Goal: Task Accomplishment & Management: Use online tool/utility

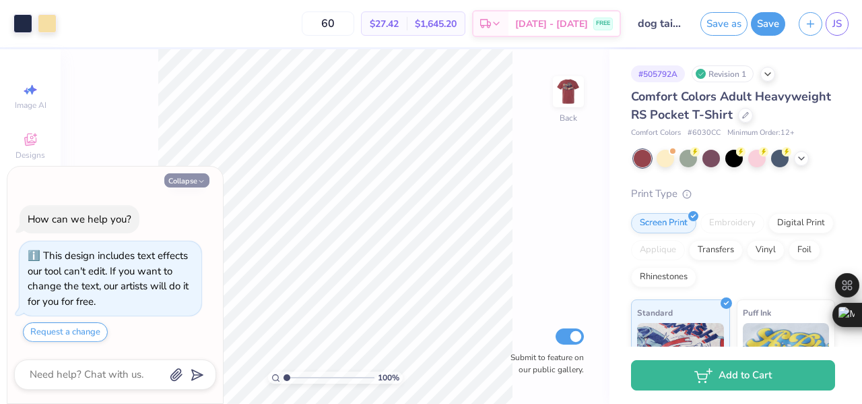
click at [185, 179] on button "Collapse" at bounding box center [186, 180] width 45 height 14
type textarea "x"
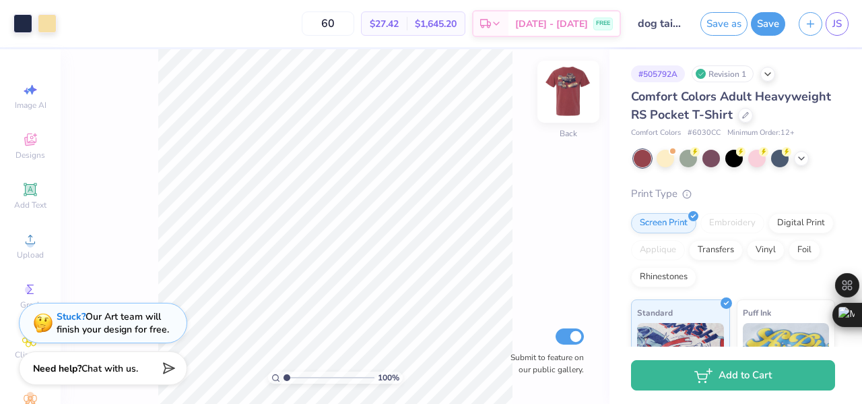
click at [559, 97] on img at bounding box center [569, 92] width 54 height 54
click at [561, 91] on img at bounding box center [569, 92] width 54 height 54
type input "1.00489840893911"
type textarea "x"
type input "1.00489840893911"
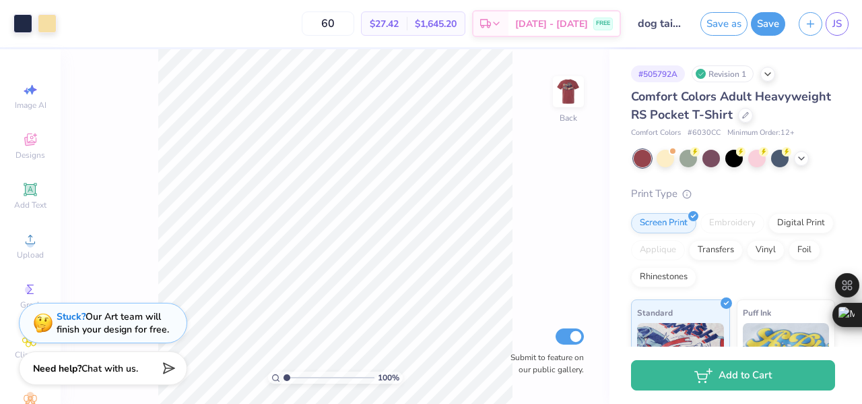
type textarea "x"
type input "1.03998023771714"
type textarea "x"
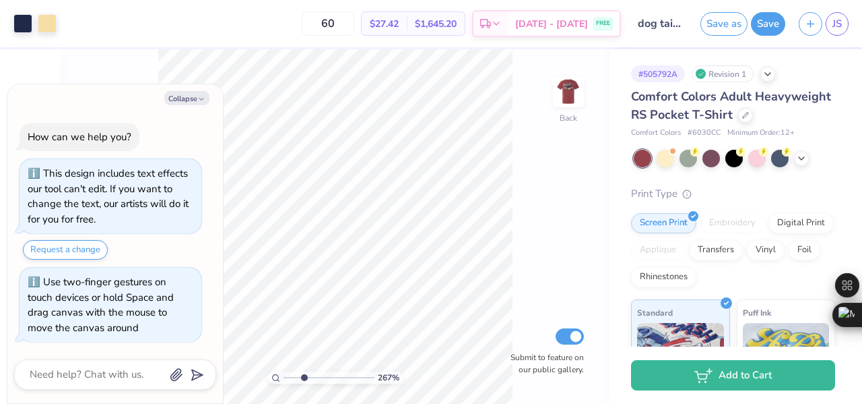
type input "2.93437197268818"
type textarea "x"
type input "2.93437197268818"
type textarea "x"
type input "2.93437197268818"
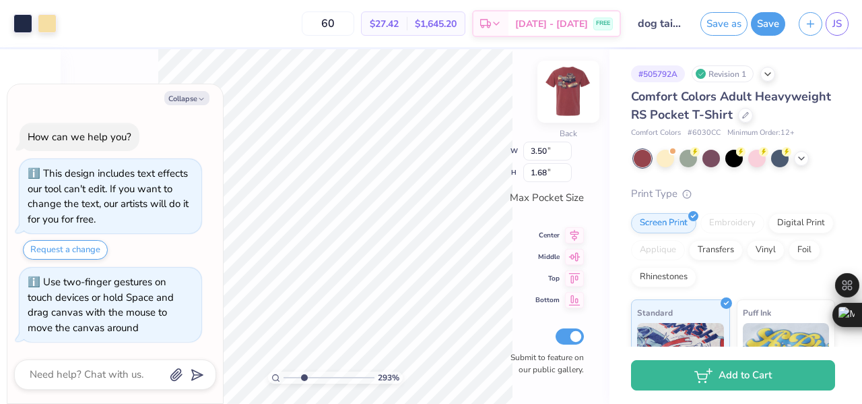
click at [579, 90] on img at bounding box center [569, 92] width 54 height 54
type textarea "x"
type input "2.93437197268818"
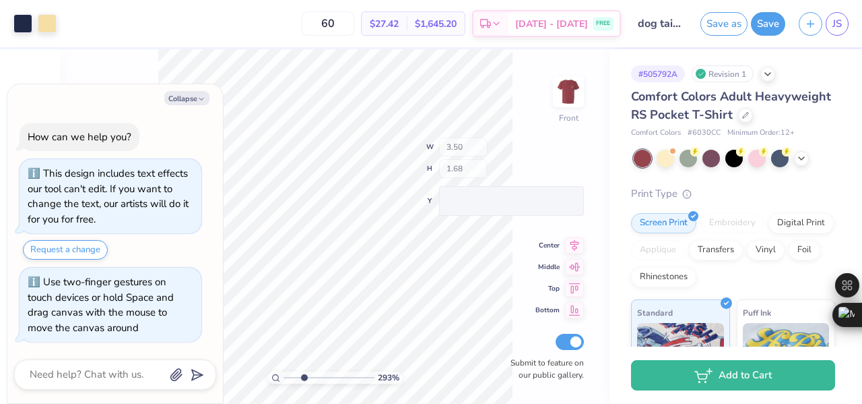
type textarea "x"
type input "2.93437197268818"
type textarea "x"
type input "2.93437197268818"
type textarea "x"
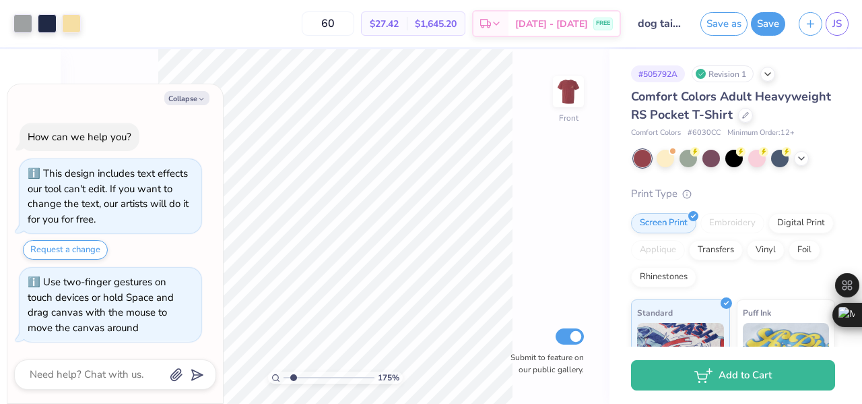
type input "1.73888930348473"
type textarea "x"
type input "1.73888930348473"
type textarea "x"
type input "1.73888930348473"
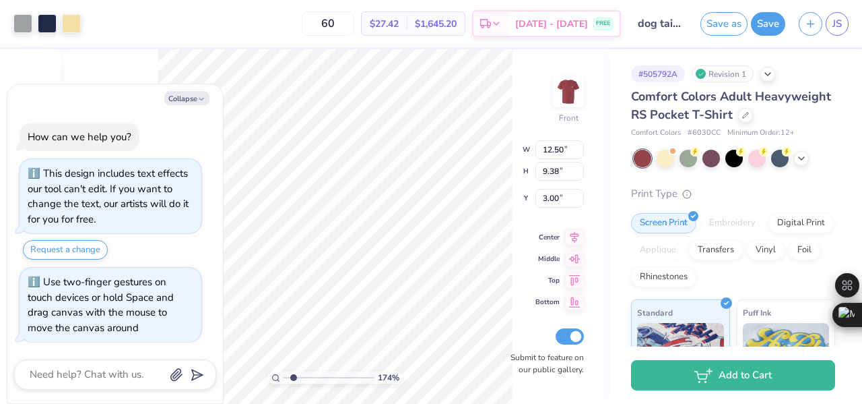
type textarea "x"
type input "1.73888930348473"
type input "3.87"
type textarea "x"
type input "1.73888930348473"
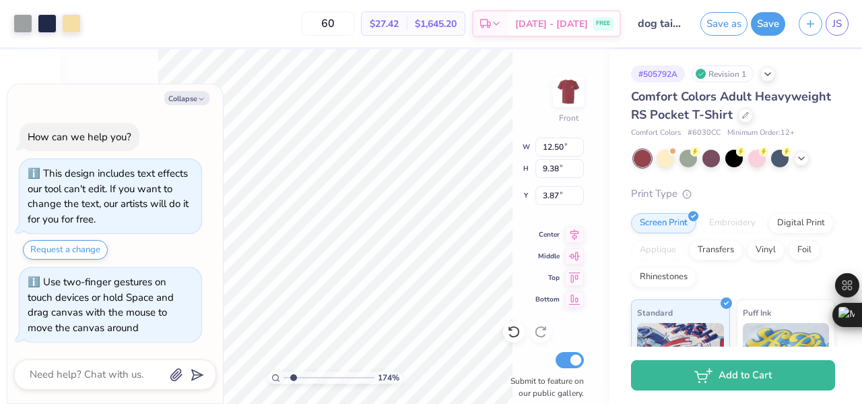
type textarea "x"
type input "1.73888930348473"
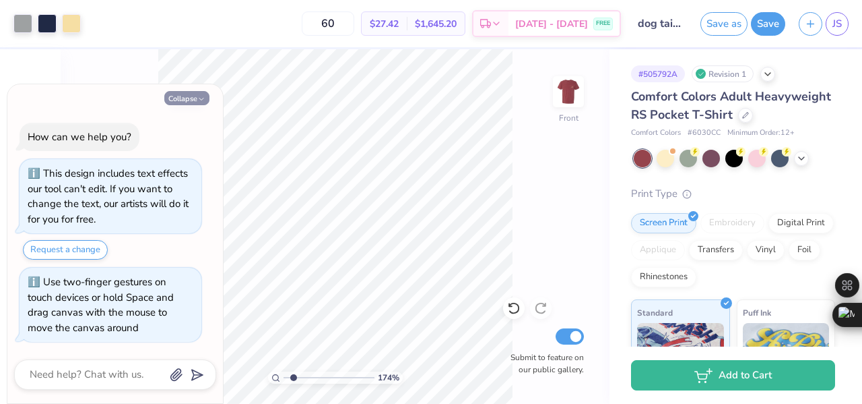
click at [191, 101] on button "Collapse" at bounding box center [186, 98] width 45 height 14
type textarea "x"
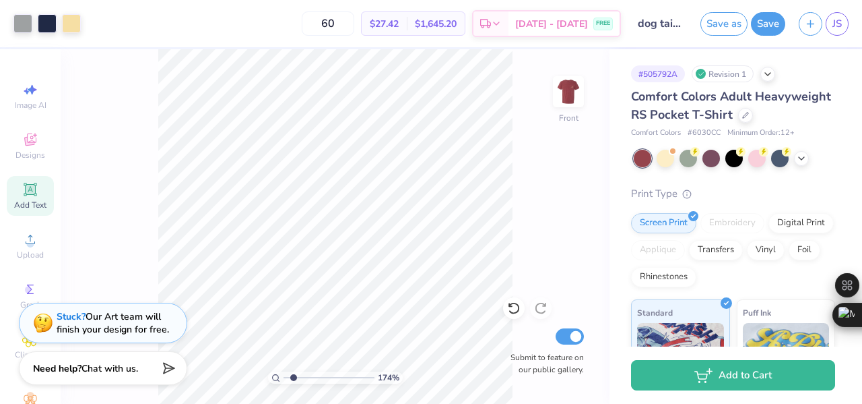
click at [36, 199] on div "Add Text" at bounding box center [30, 196] width 47 height 40
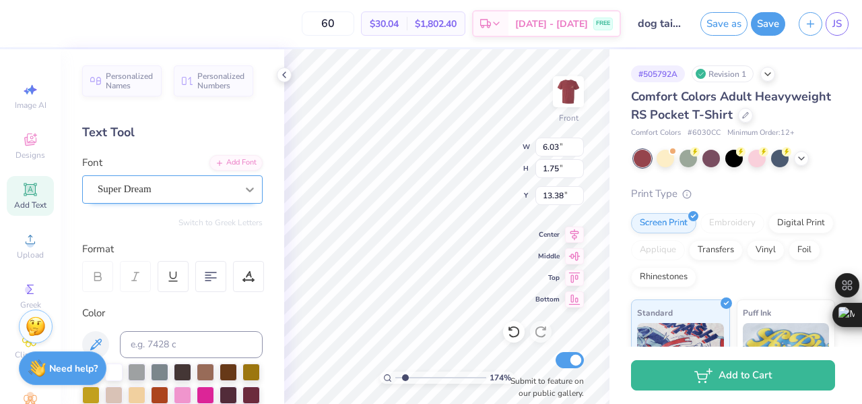
click at [238, 196] on div at bounding box center [250, 189] width 24 height 24
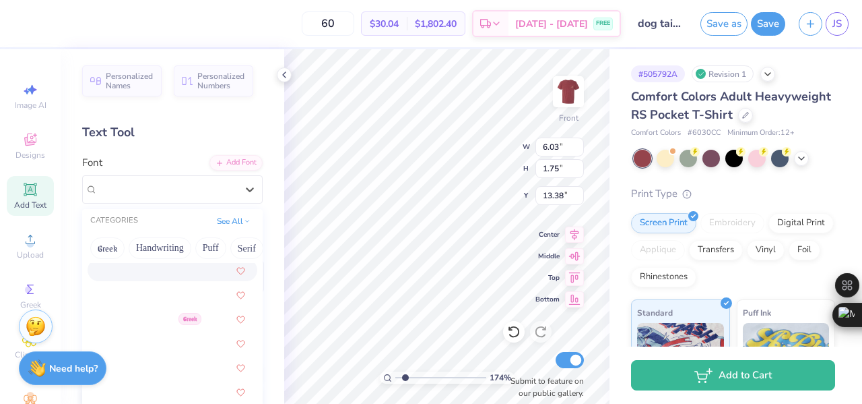
scroll to position [924, 0]
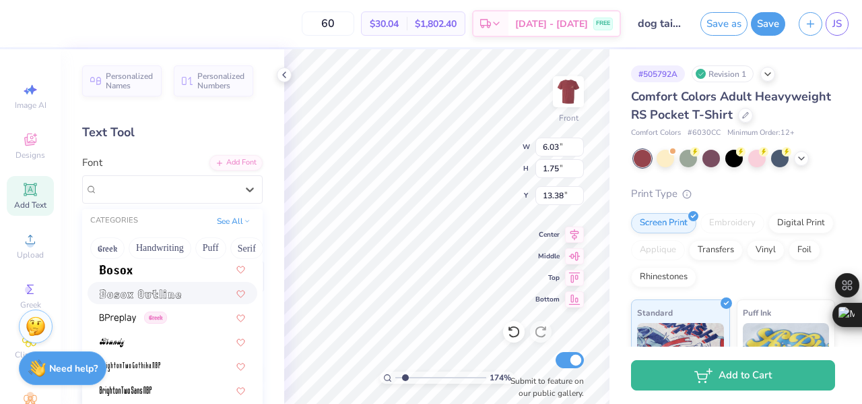
click at [134, 295] on img at bounding box center [141, 293] width 82 height 9
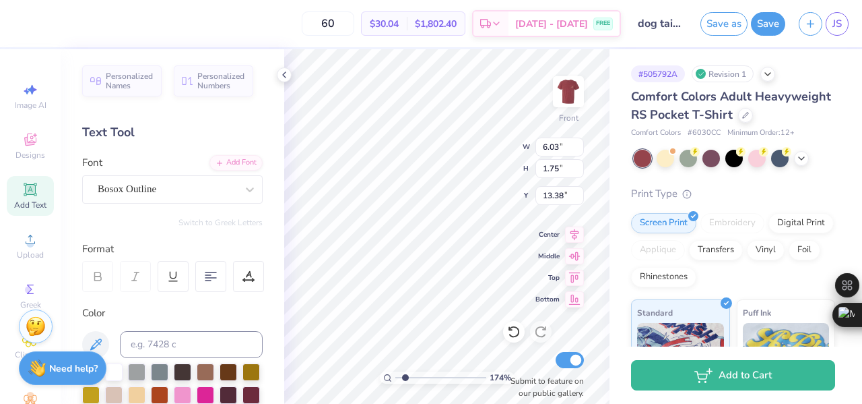
type input "1.73888930348473"
type input "4.88"
type input "1.50"
type input "13.50"
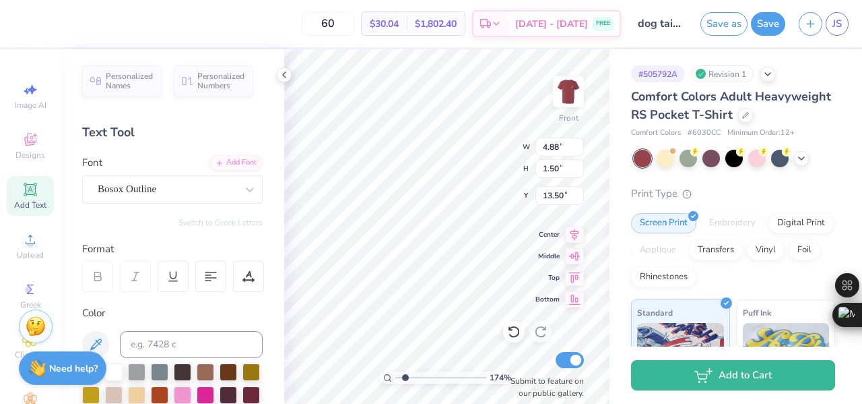
type input "1.73888930348473"
type textarea "D"
type input "1.73888930348473"
type textarea "De"
type input "1.73888930348473"
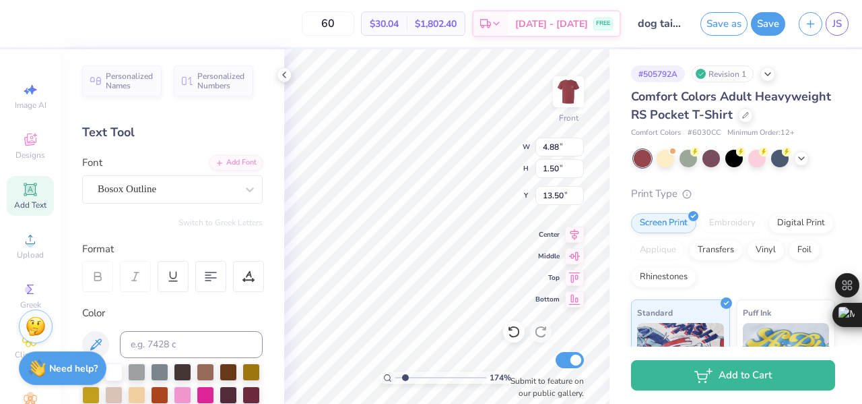
type textarea "Del"
type input "1.73888930348473"
type textarea "Delt"
type input "1.73888930348473"
type textarea "Delta"
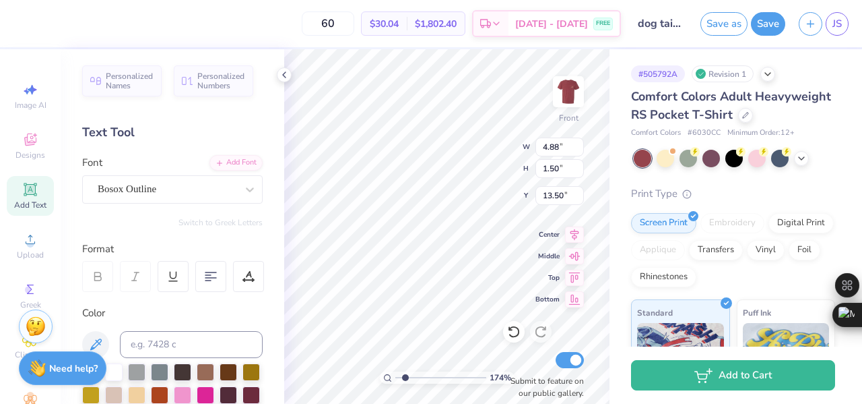
type input "1.73888930348473"
type textarea "Delta"
type input "1.73888930348473"
type textarea "Delta U"
type input "1.73888930348473"
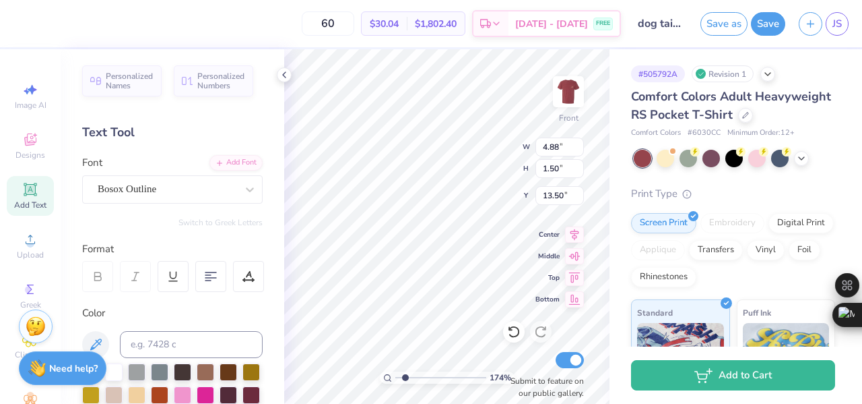
type textarea "Delta Ups"
type input "1.73888930348473"
type textarea "Delta Upsi"
type input "1.73888930348473"
type textarea "Delta Upsil"
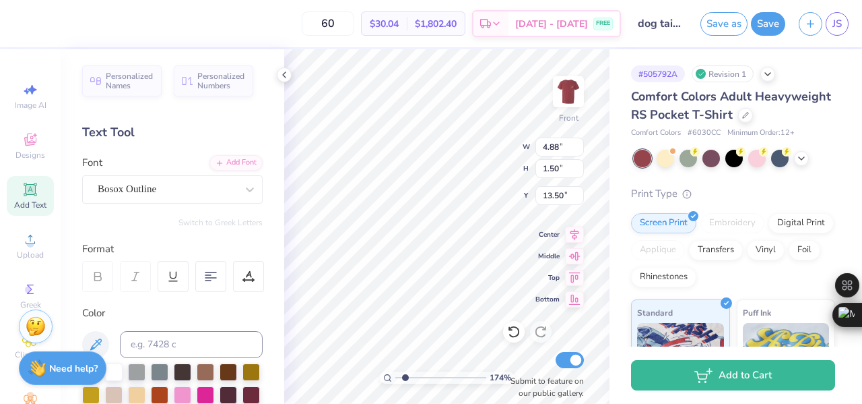
type input "1.73888930348473"
type textarea "Delta Upsilon"
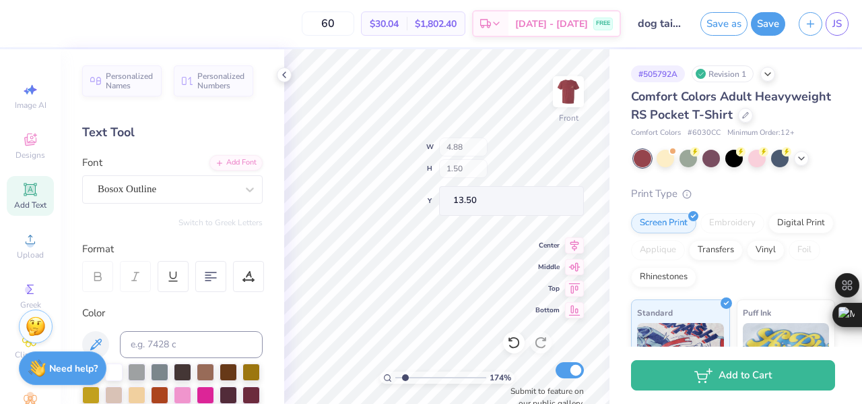
type input "1.73888930348473"
type input "13.35"
type input "1.95"
type input "13.27"
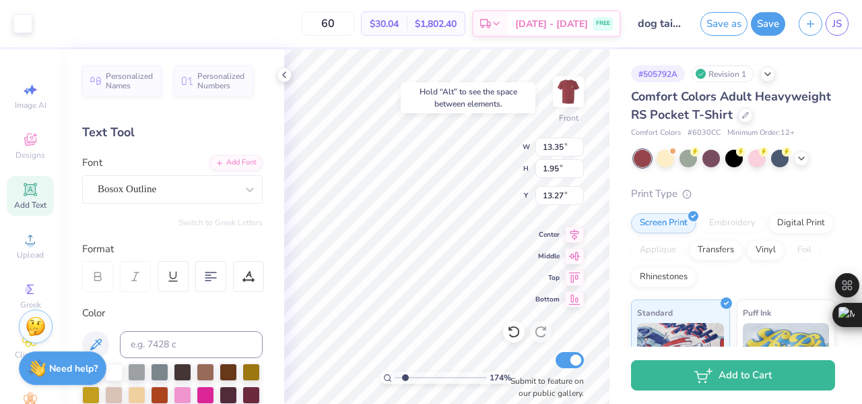
type input "1.73888930348473"
type input "3.00"
type input "1.73888930348473"
type input "12.50"
type input "9.38"
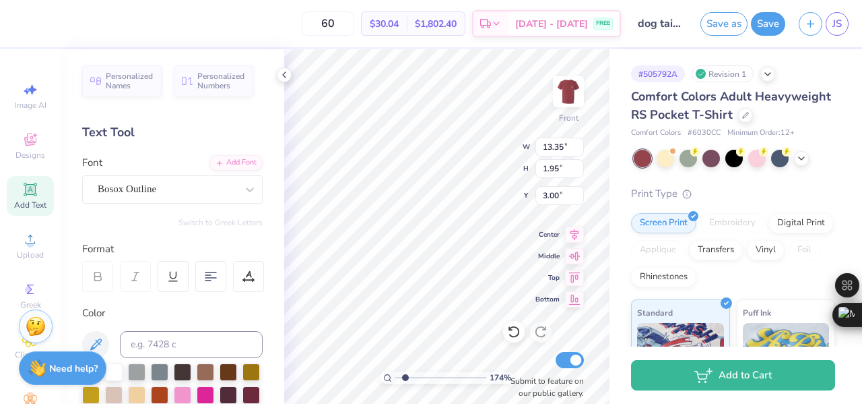
type input "3.87"
type input "1.73888930348473"
type input "1.65"
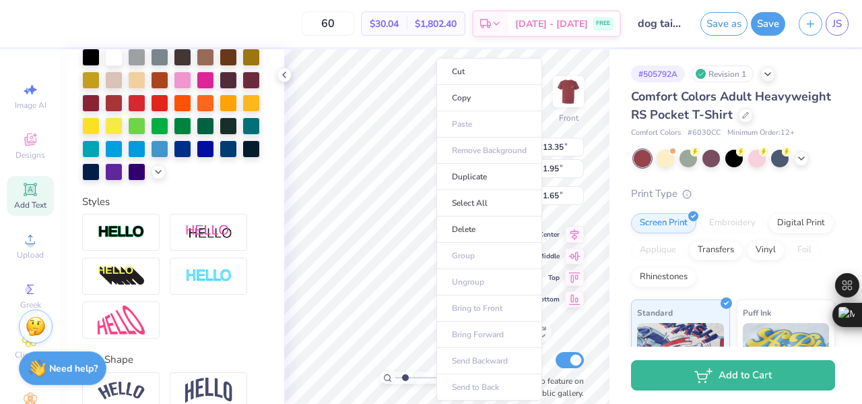
scroll to position [402, 0]
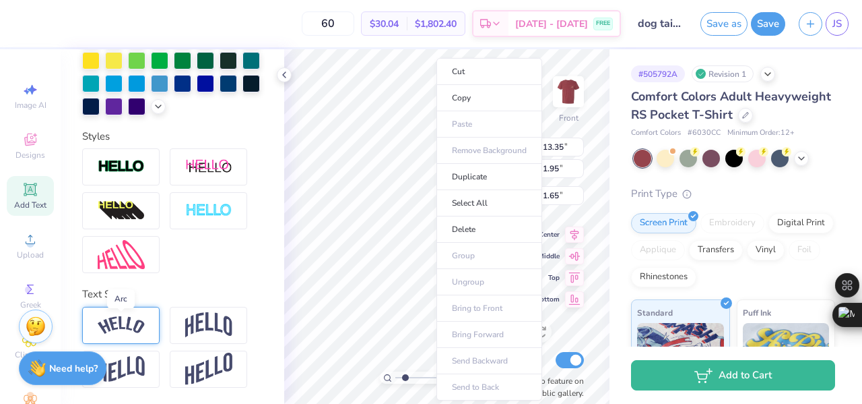
click at [116, 317] on img at bounding box center [121, 325] width 47 height 18
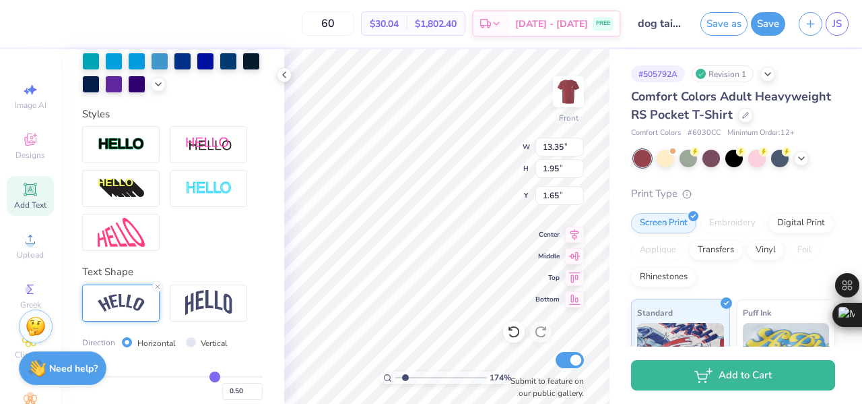
type input "1.73888930348473"
type input "14.32"
type input "3.26"
type input "1.00"
type input "1.73888930348473"
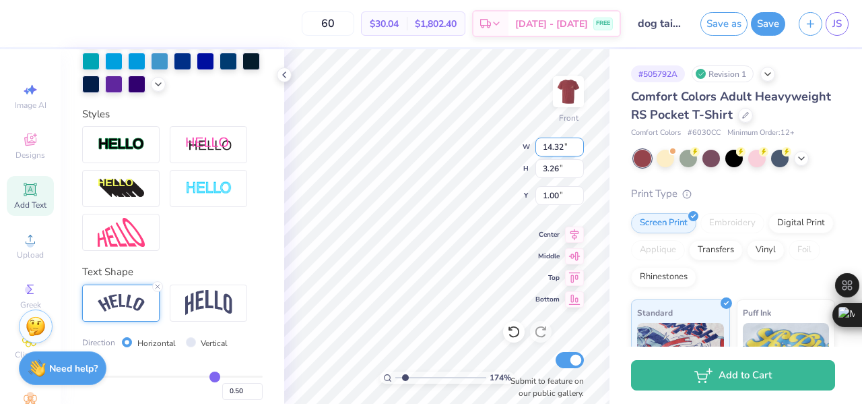
type input "13.55"
type input "3.08"
type input "1.73888930348473"
type input "3.16"
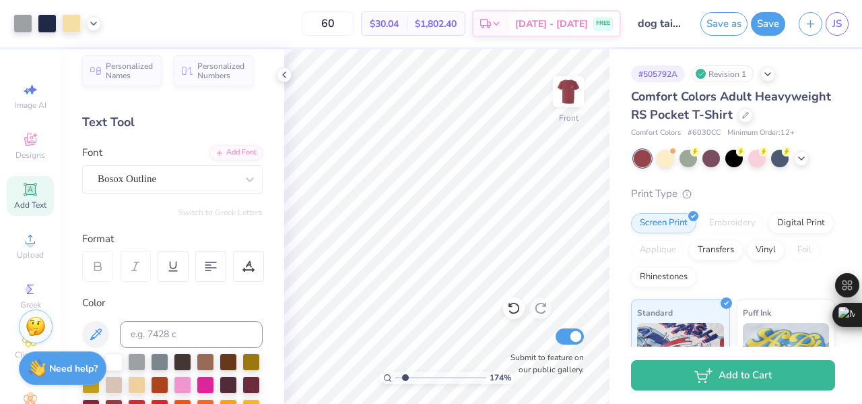
scroll to position [9, 0]
click at [141, 186] on div "Bosox Outline" at bounding box center [166, 179] width 141 height 21
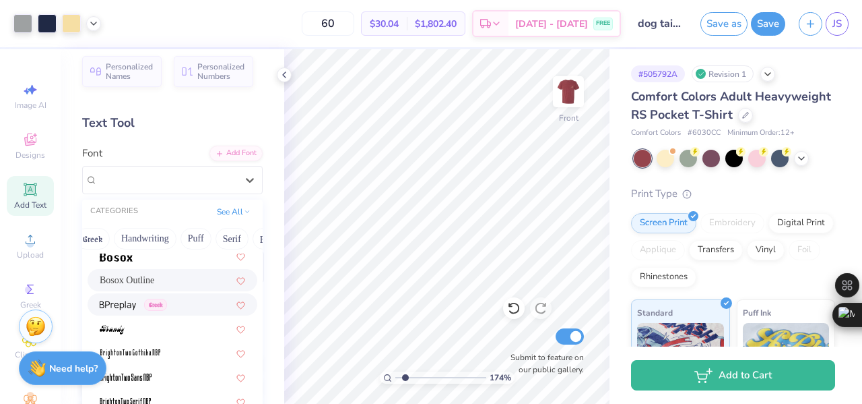
scroll to position [924, 0]
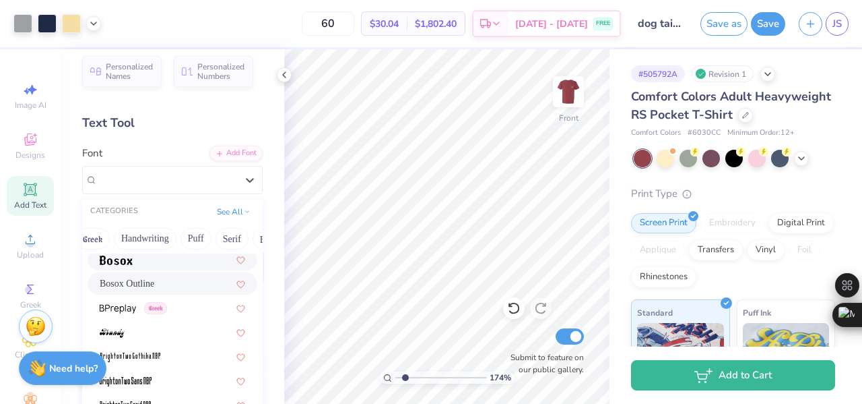
click at [168, 265] on div at bounding box center [173, 259] width 146 height 14
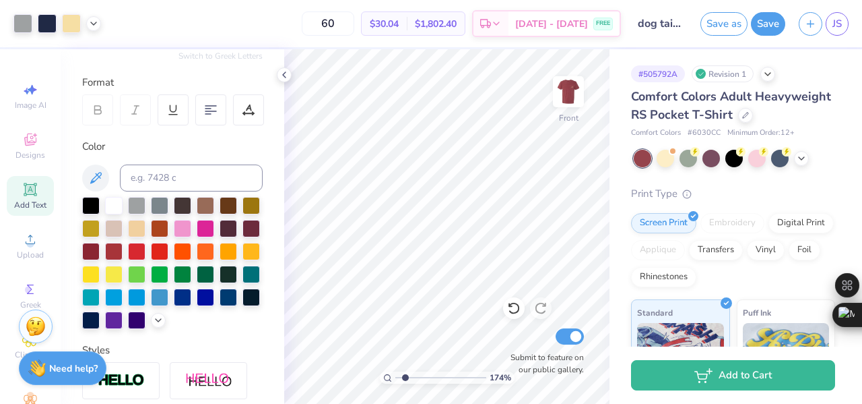
scroll to position [0, 0]
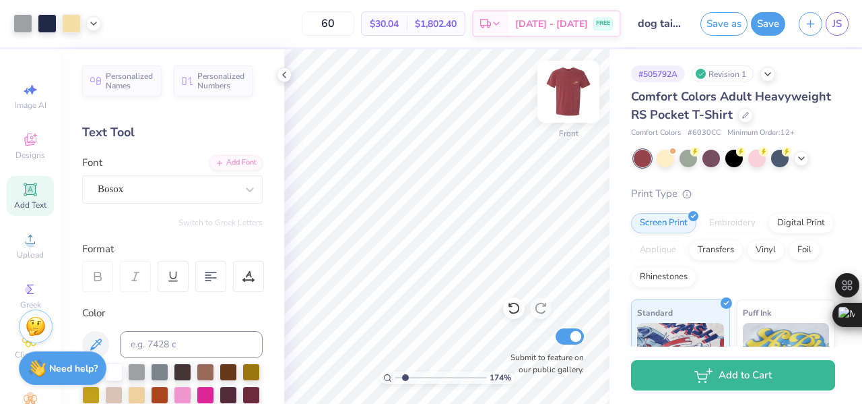
click at [571, 92] on img at bounding box center [569, 92] width 54 height 54
click at [559, 93] on img at bounding box center [569, 92] width 54 height 54
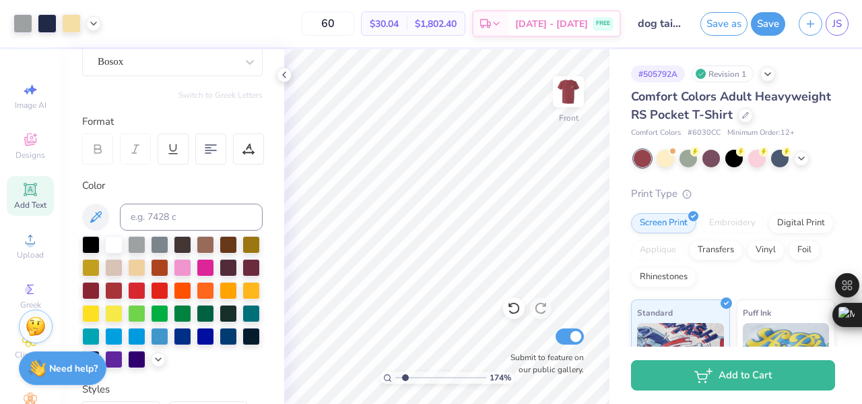
scroll to position [104, 0]
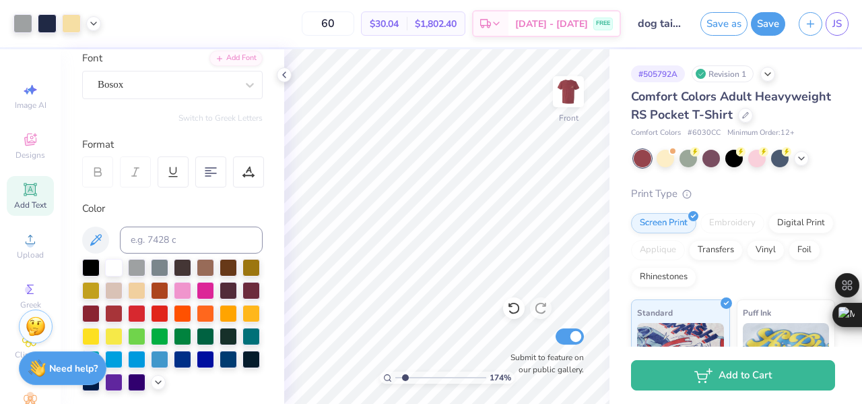
click at [36, 188] on div "Add Text" at bounding box center [30, 196] width 47 height 40
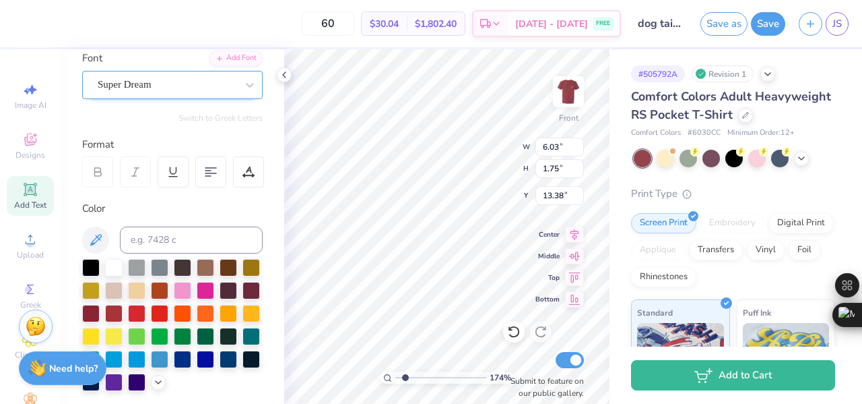
click at [169, 82] on div "Super Dream" at bounding box center [166, 84] width 141 height 21
type input "1.73888930348473"
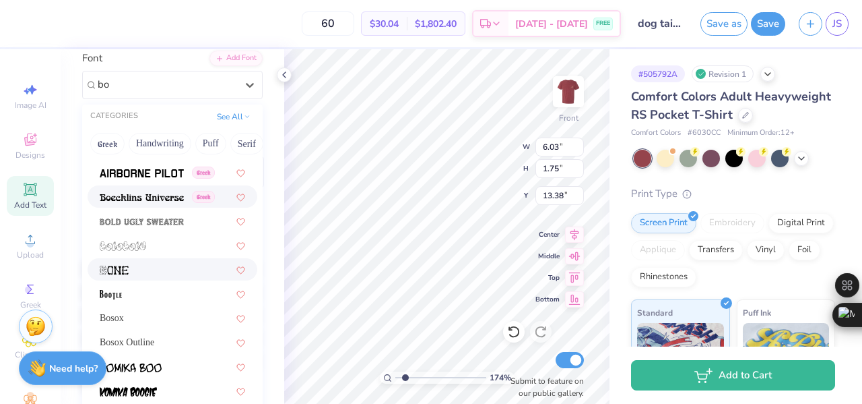
scroll to position [111, 0]
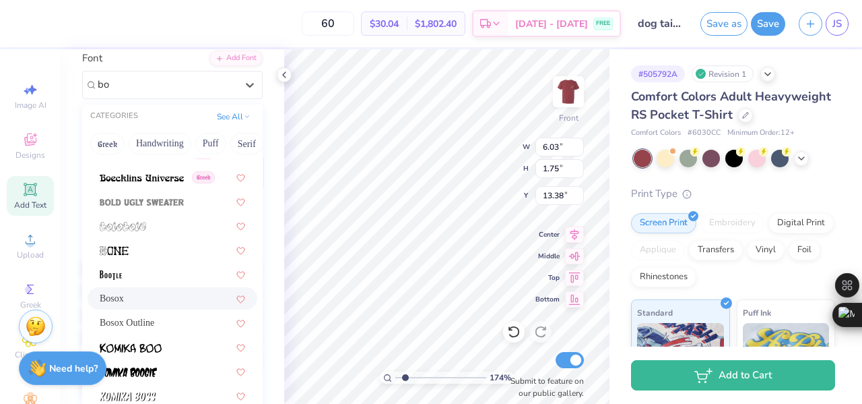
click at [150, 306] on div "Bosox" at bounding box center [173, 298] width 170 height 22
type input "bo"
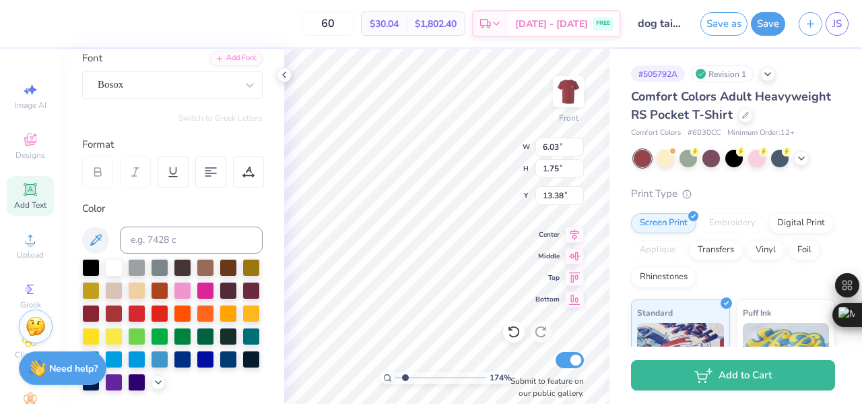
type input "1.73888930348473"
type input "4.43"
type input "1.39"
type input "13.56"
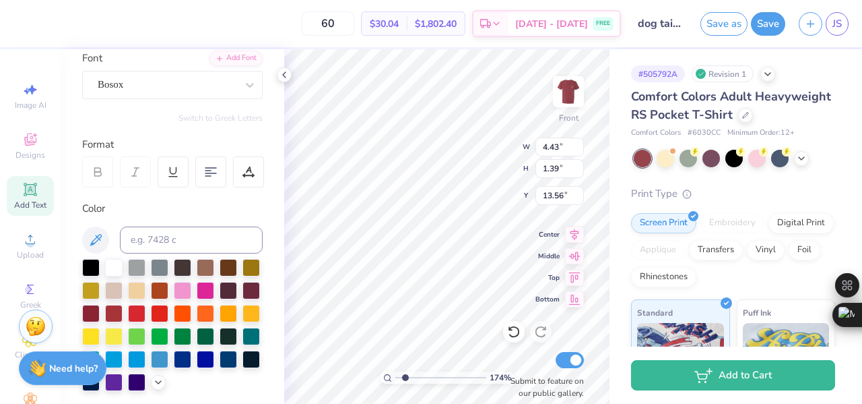
scroll to position [11, 1]
type input "1.73888930348473"
type textarea "F"
type input "1.73888930348473"
type textarea "Fa"
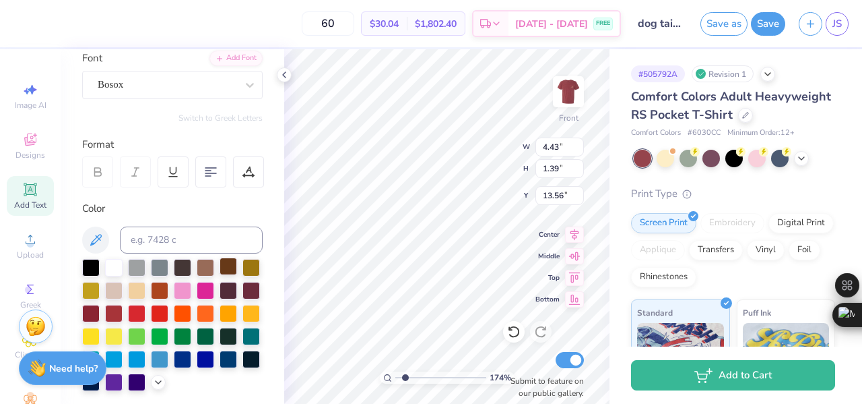
type input "1.73888930348473"
type textarea "Fal"
type input "1.73888930348473"
type textarea "Fall"
type input "1.73888930348473"
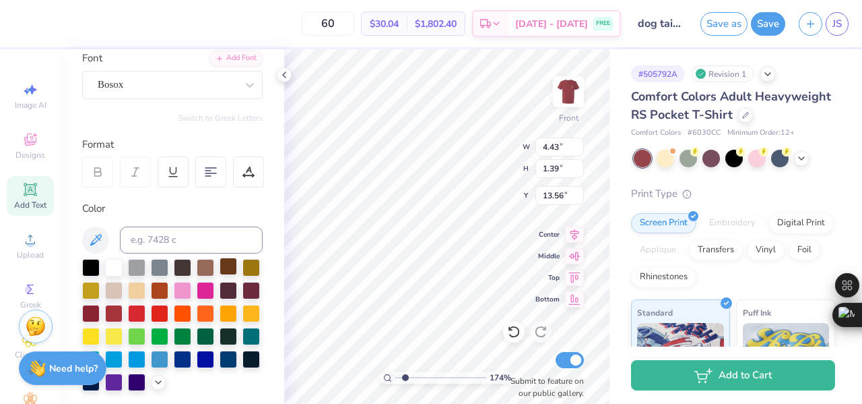
type textarea "Fall Ru"
type input "1.73888930348473"
type textarea "Fall Rush"
type input "1.73888930348473"
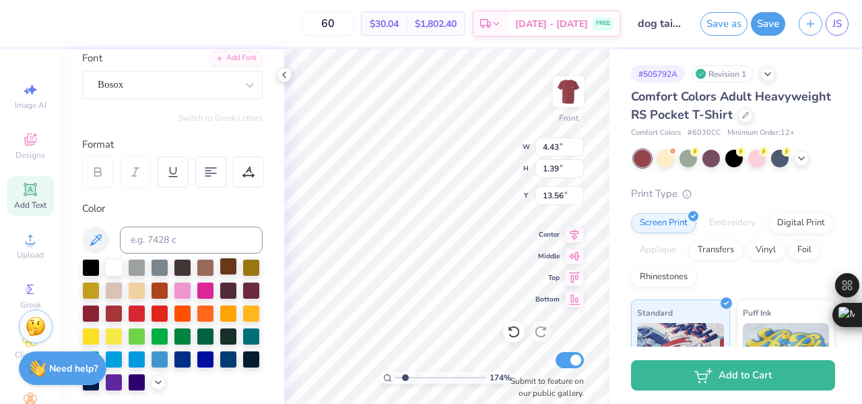
type textarea "Fall Rush '3"
type input "1.73888930348473"
type textarea "Fall Rush '35"
type input "1.73888930348473"
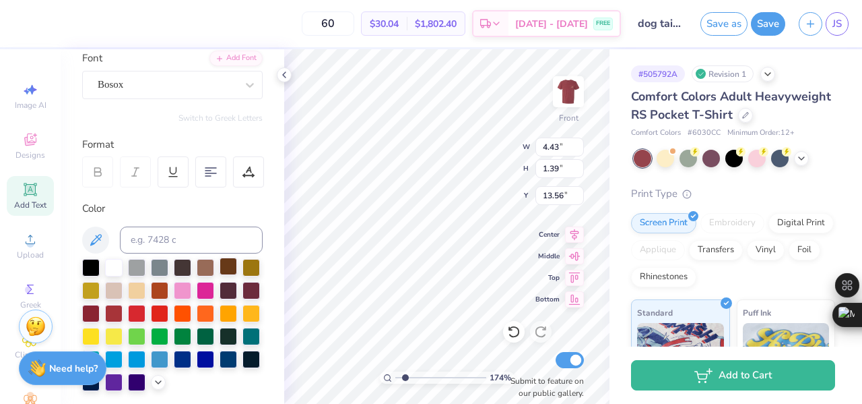
type textarea "Fall Rush '"
type input "1.73888930348473"
type textarea "Fall Rush '25"
type input "1.73888930348473"
type input "11.56"
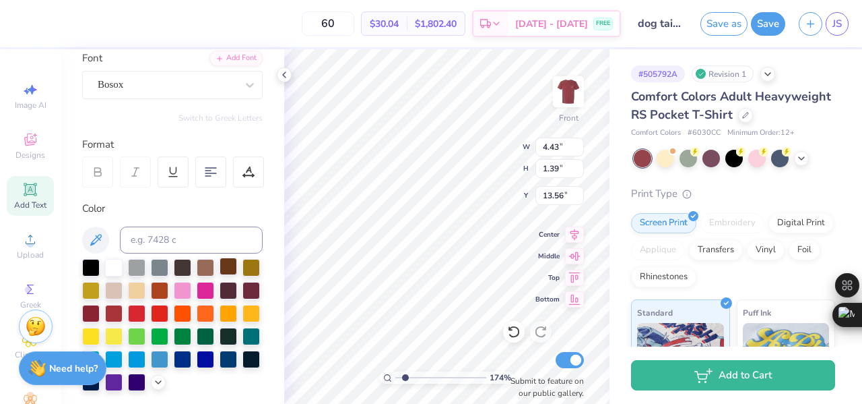
type input "13.55"
click at [146, 292] on div at bounding box center [137, 289] width 18 height 18
type input "1.63775996455608"
type input "11.56"
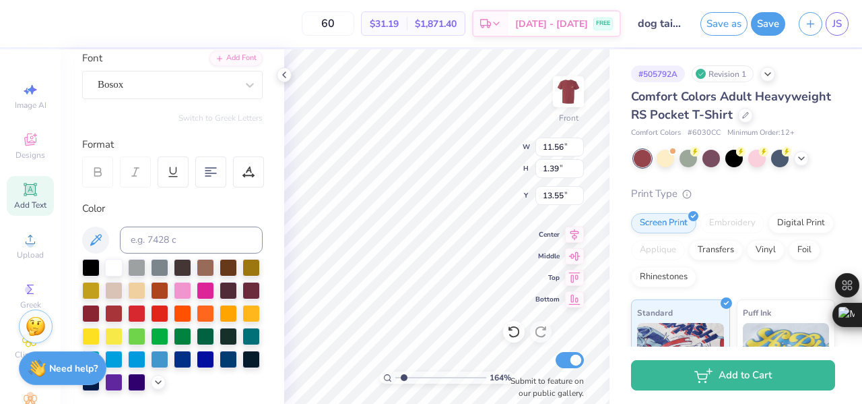
type input "1.39"
type input "13.55"
click at [146, 286] on div at bounding box center [137, 289] width 18 height 18
click at [262, 224] on div "Personalized Names Personalized Numbers Text Tool Add Font Font Bosox Switch to…" at bounding box center [173, 226] width 224 height 354
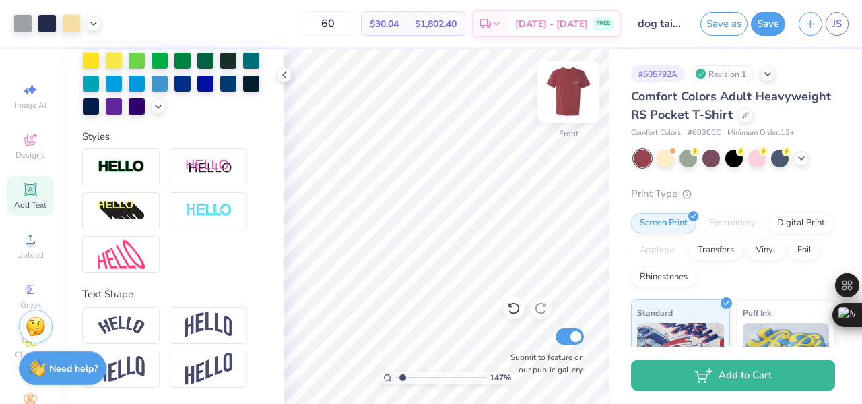
click at [575, 98] on img at bounding box center [569, 92] width 54 height 54
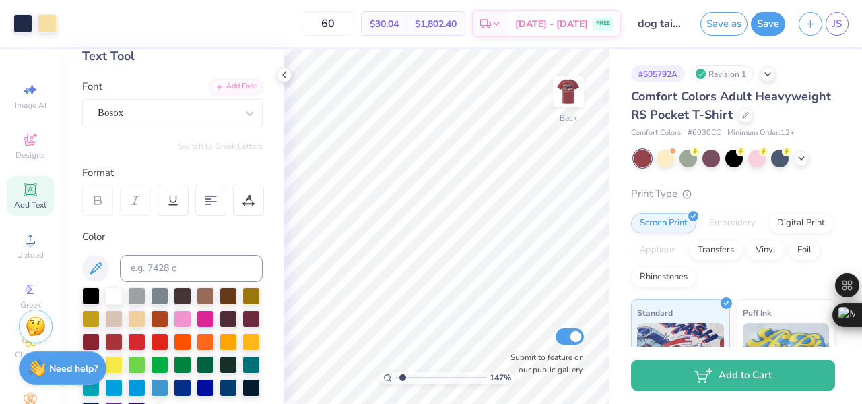
scroll to position [0, 0]
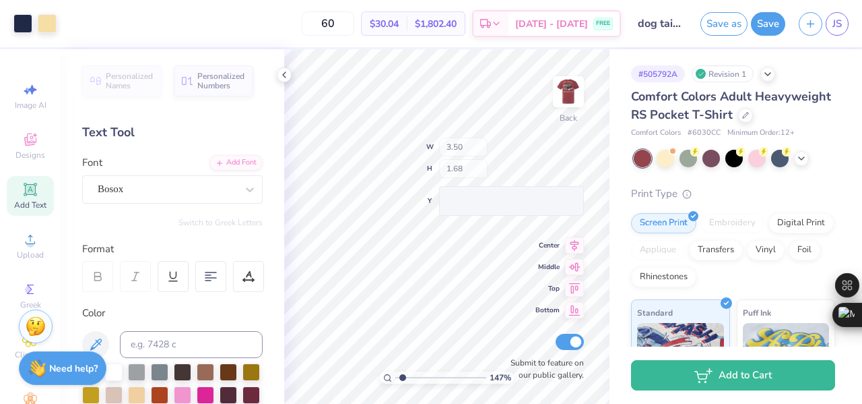
type input "1.46589020931968"
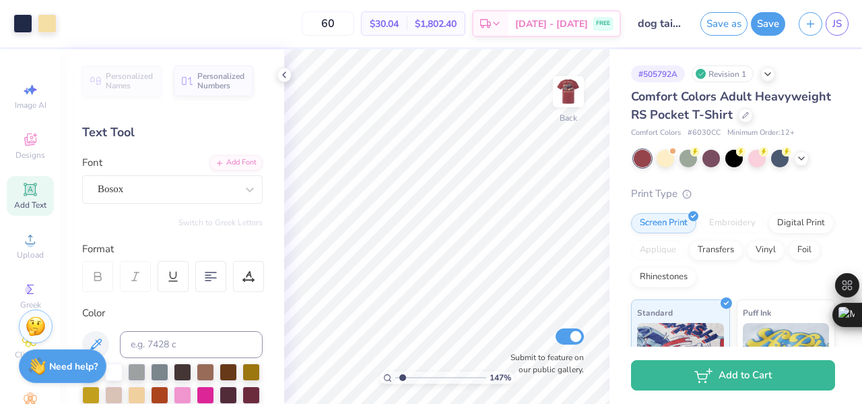
click at [61, 365] on strong "Need help?" at bounding box center [73, 366] width 49 height 13
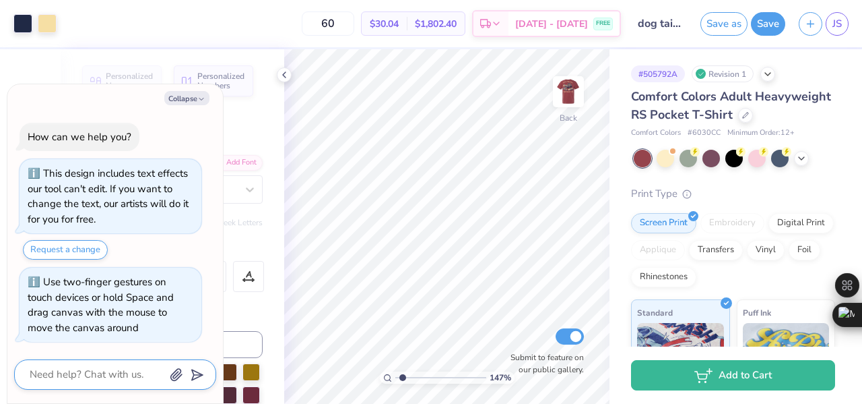
click at [82, 369] on textarea at bounding box center [96, 374] width 137 height 18
click at [569, 97] on img at bounding box center [569, 92] width 54 height 54
type textarea "x"
type input "1.46589020931968"
type textarea "x"
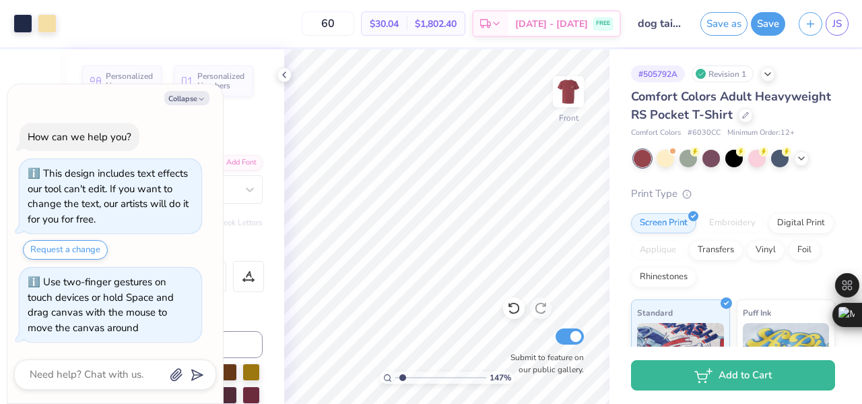
type input "1.46589020931968"
type textarea "x"
type input "1.46589020931968"
type textarea "x"
type input "1.46589020931968"
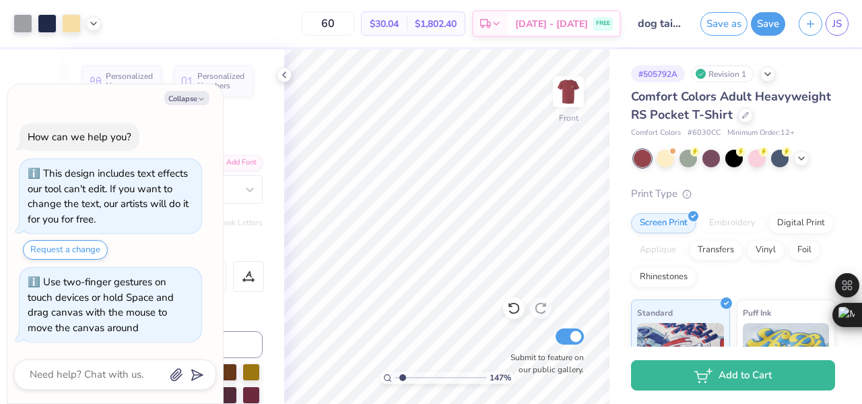
type textarea "x"
type input "1.46589020931968"
type textarea "x"
type input "1.46589020931968"
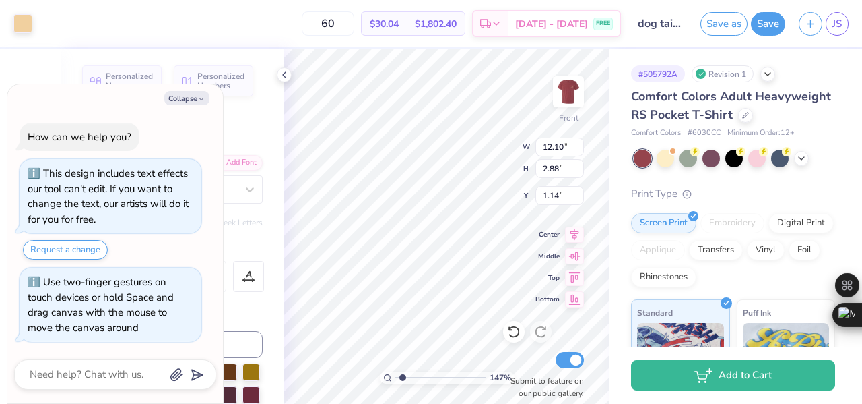
type textarea "x"
type input "1.46589020931968"
type textarea "x"
type input "1.46589020931968"
type textarea "x"
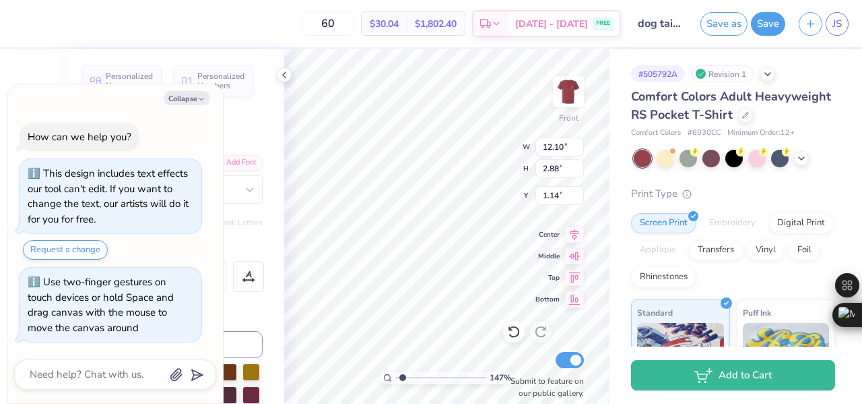
type input "1.46589020931968"
type textarea "x"
type input "1.46589020931968"
type input "11.17"
type input "2.66"
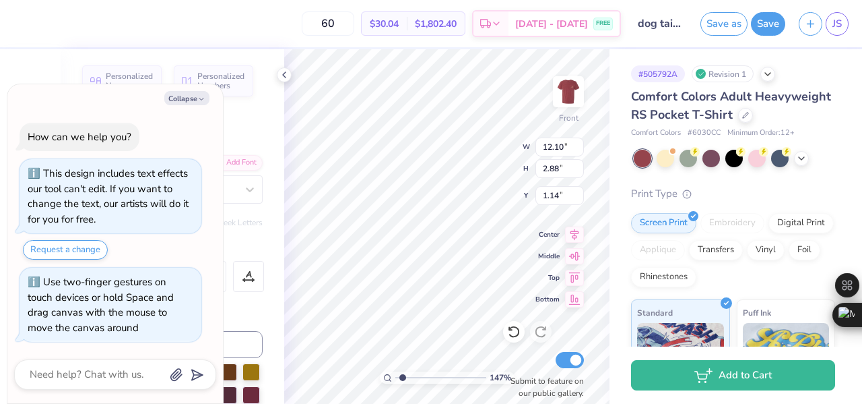
type input "1.13"
type textarea "x"
type input "1.46589020931968"
type textarea "x"
type input "1.46589020931968"
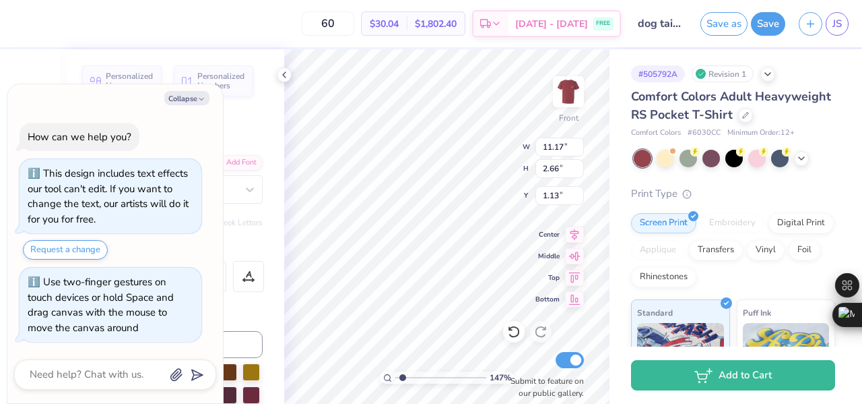
type input "1.21"
type textarea "x"
type input "1.46589020931968"
type input "11.56"
type input "1.39"
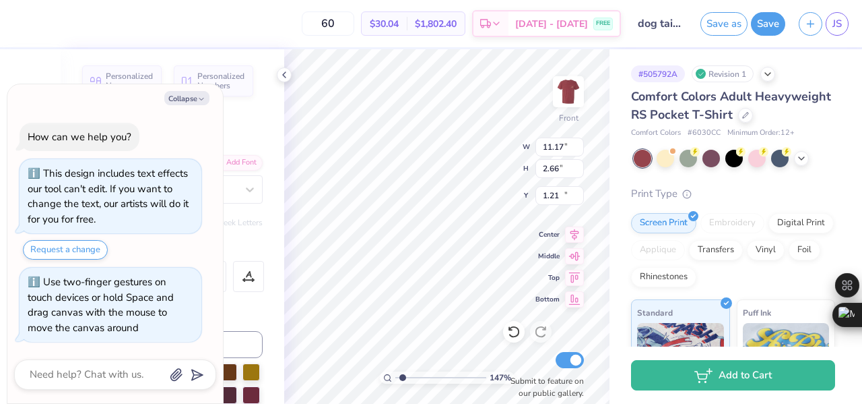
type input "13.55"
type textarea "x"
type input "1.46589020931968"
type textarea "x"
type input "1.46589020931968"
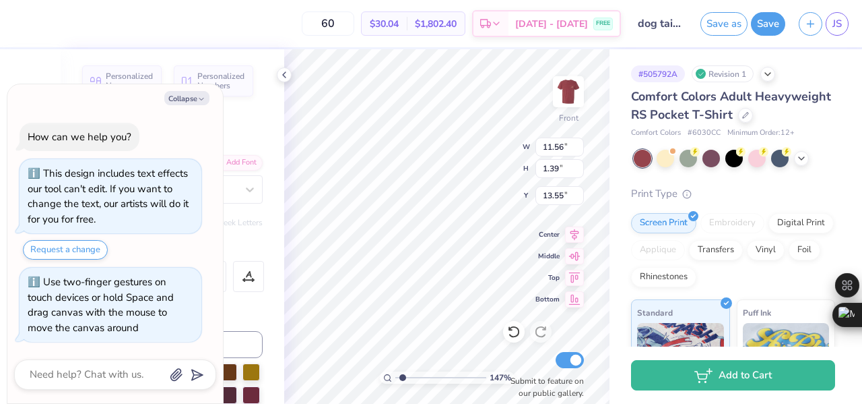
type input "9.88"
type input "1.19"
type textarea "x"
type input "1.46589020931968"
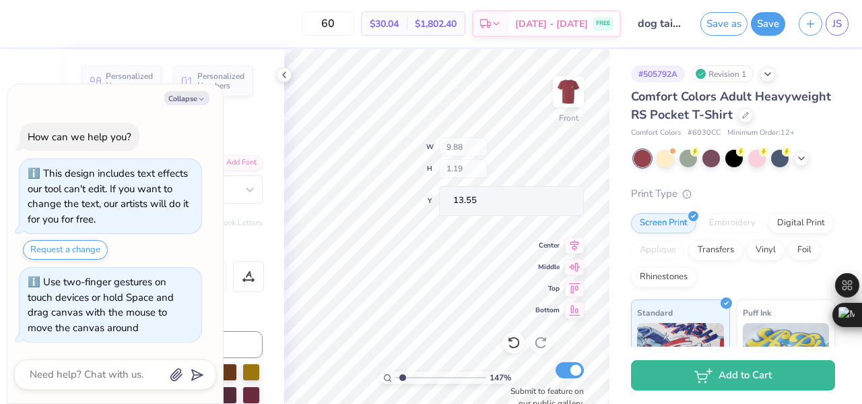
type textarea "x"
type input "1.46589020931968"
type input "13.65"
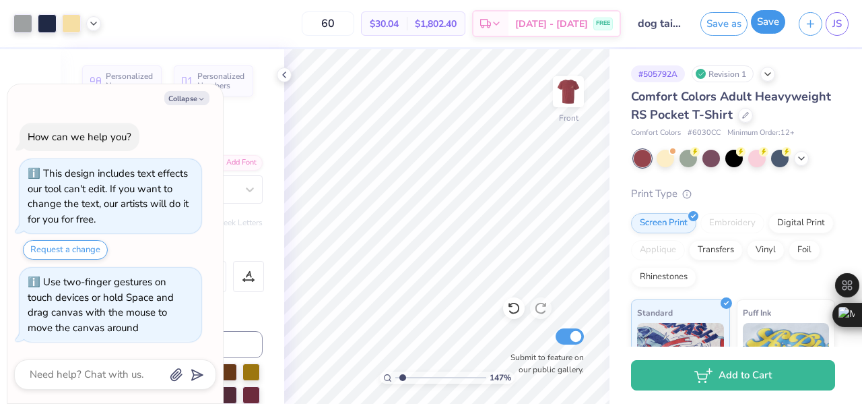
click at [762, 24] on button "Save" at bounding box center [768, 22] width 34 height 24
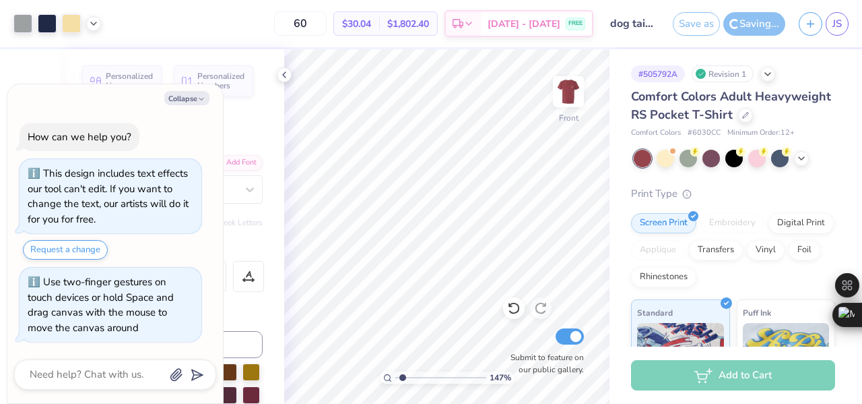
type textarea "x"
type input "1.46589020931968"
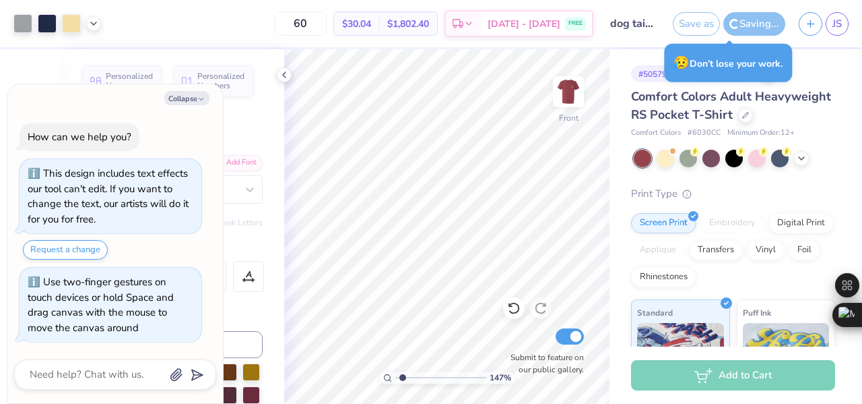
type textarea "x"
type input "1.46589020931968"
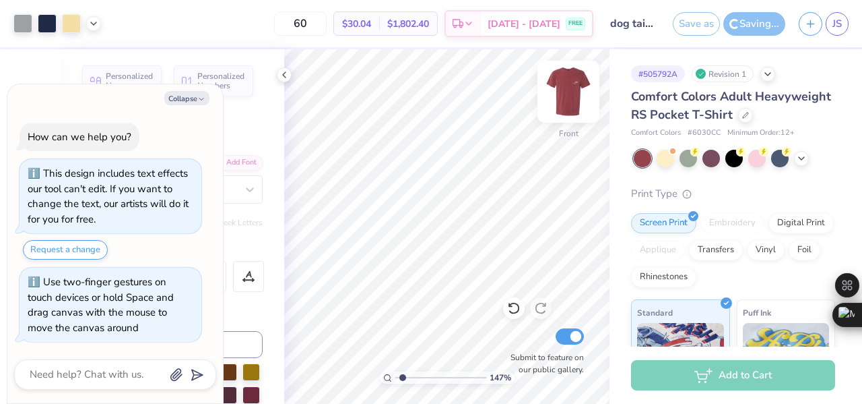
click at [565, 91] on img at bounding box center [569, 92] width 54 height 54
type textarea "x"
type input "1.46589020931968"
type textarea "x"
type input "1.46589020931968"
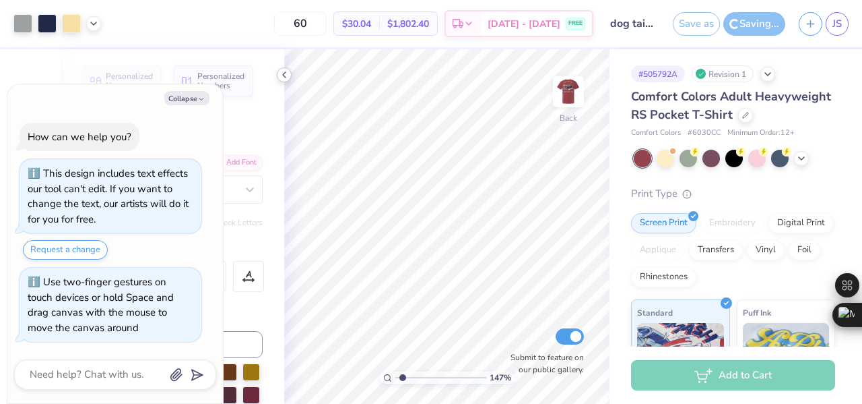
type textarea "x"
type input "1.46589020931968"
type textarea "x"
type input "1.46589020931968"
type textarea "x"
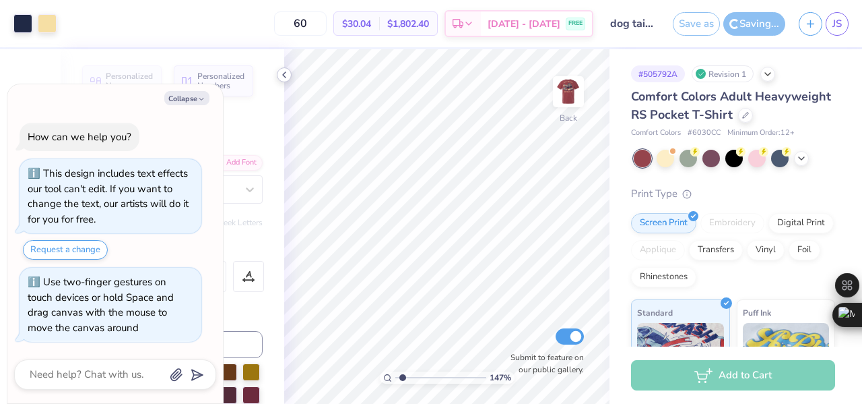
type input "1.46589020931968"
type textarea "x"
type input "1.46589020931968"
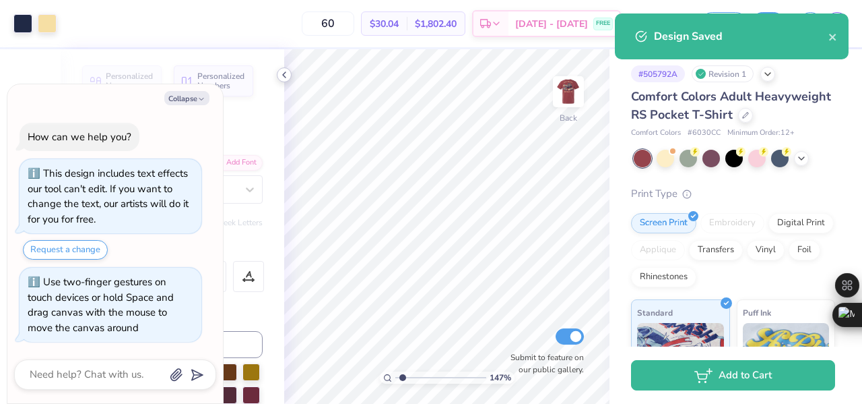
type textarea "x"
type input "1.46589020931968"
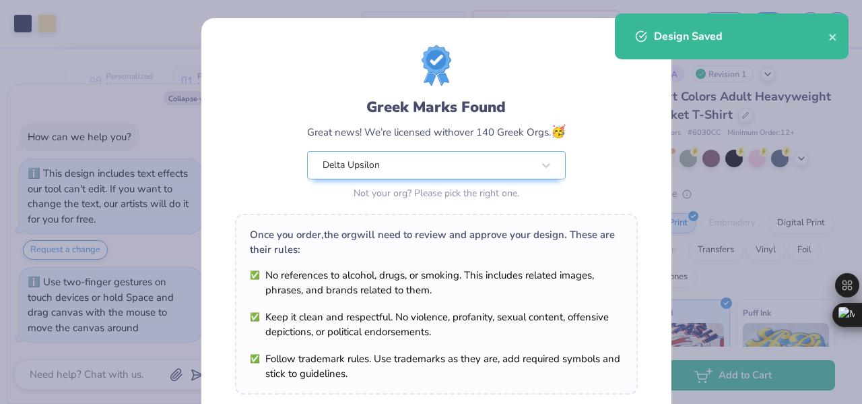
scroll to position [227, 0]
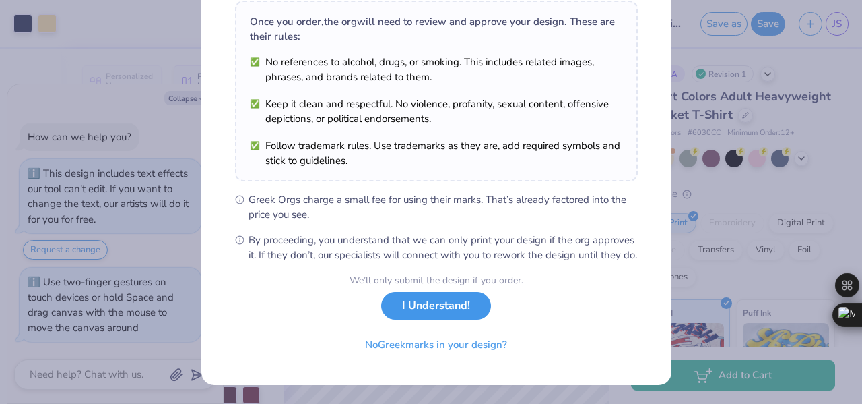
click at [453, 314] on button "I Understand!" at bounding box center [436, 306] width 110 height 28
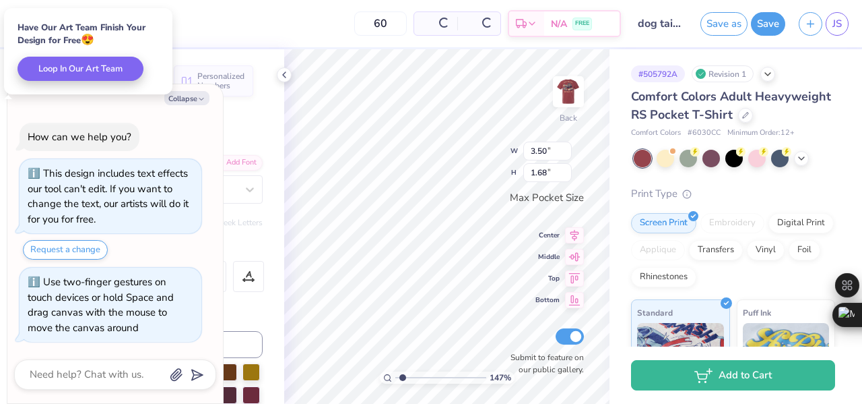
type textarea "x"
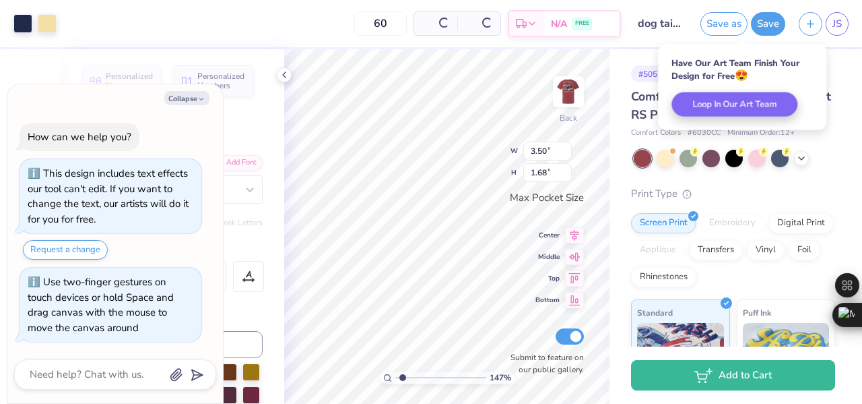
scroll to position [29, 0]
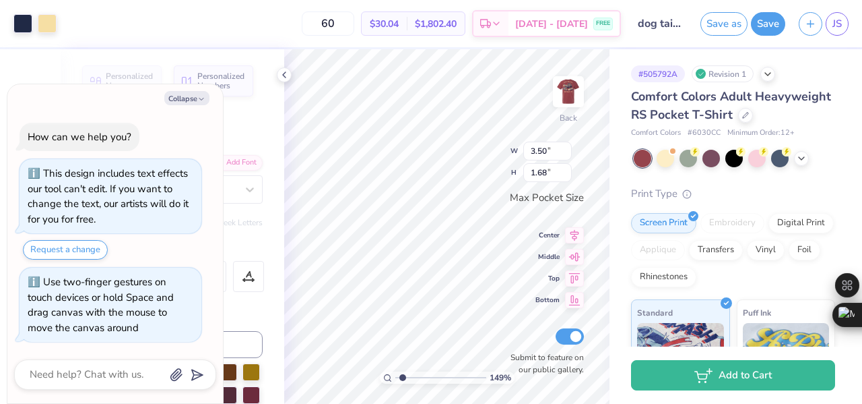
type input "1.51177322690846"
type textarea "x"
type input "2.43706538673424"
click at [117, 375] on textarea at bounding box center [96, 374] width 137 height 18
type textarea "x"
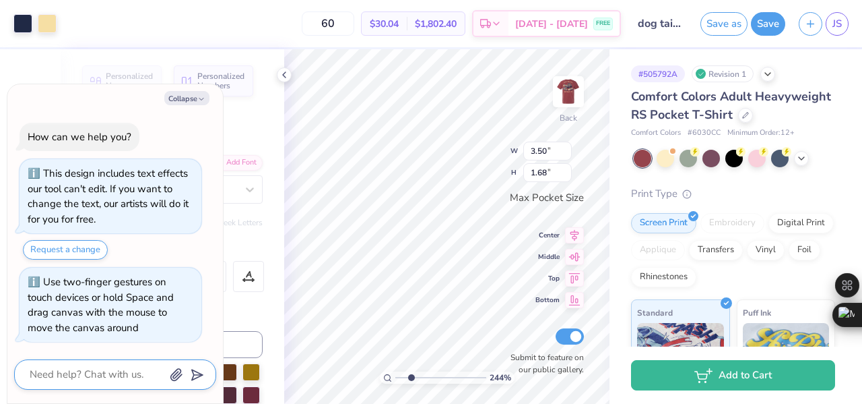
type textarea "c"
type textarea "x"
type textarea "can"
type textarea "x"
type textarea "can"
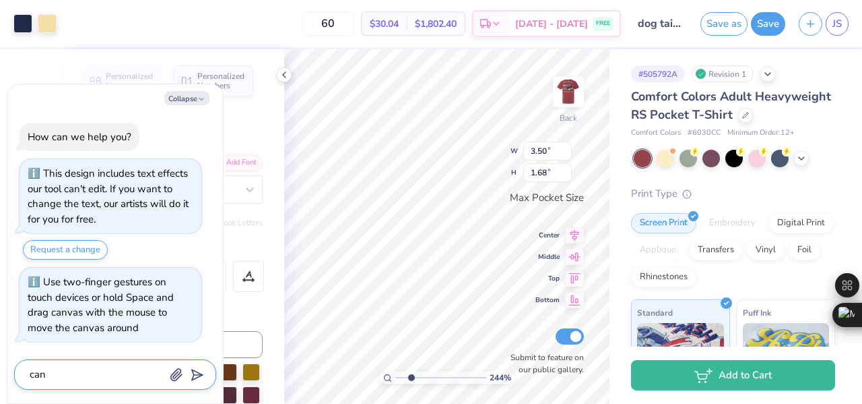
type textarea "x"
type textarea "can y"
type textarea "x"
type textarea "can yo"
type textarea "x"
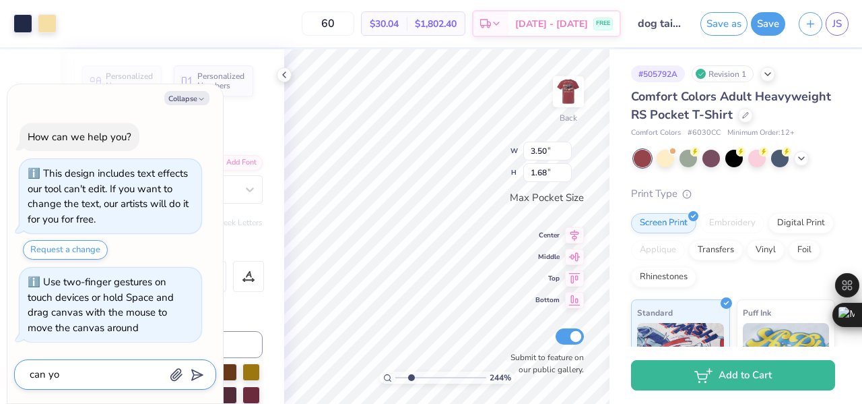
type textarea "can you"
type textarea "x"
type textarea "can you"
type textarea "x"
type textarea "can you a"
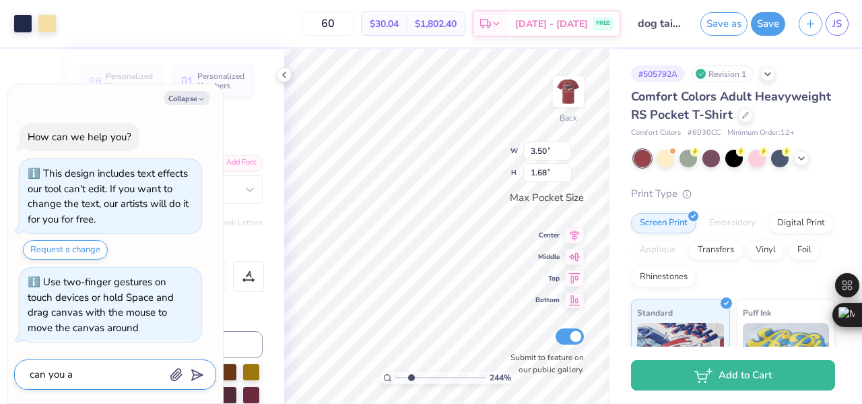
type textarea "x"
type textarea "can you ad"
type textarea "x"
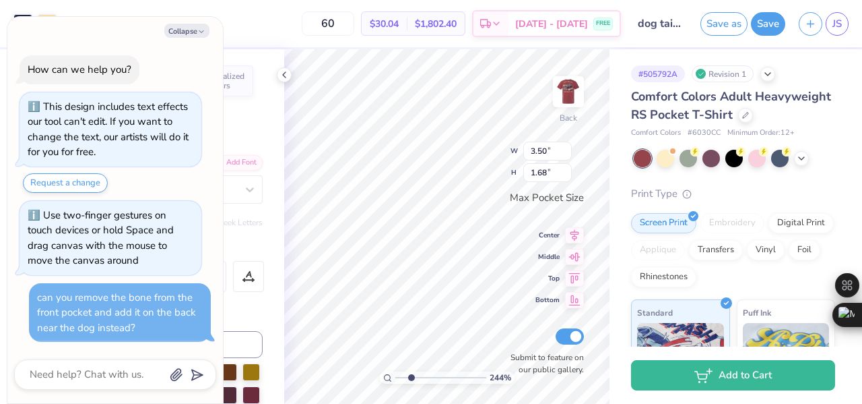
scroll to position [0, 0]
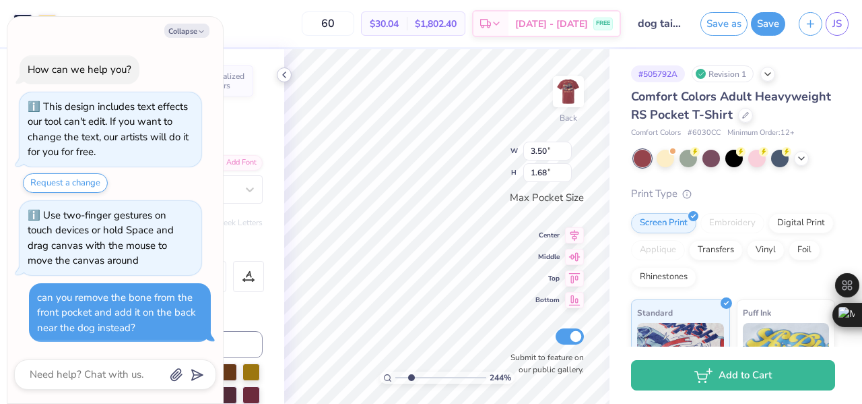
click at [278, 77] on div at bounding box center [284, 74] width 15 height 15
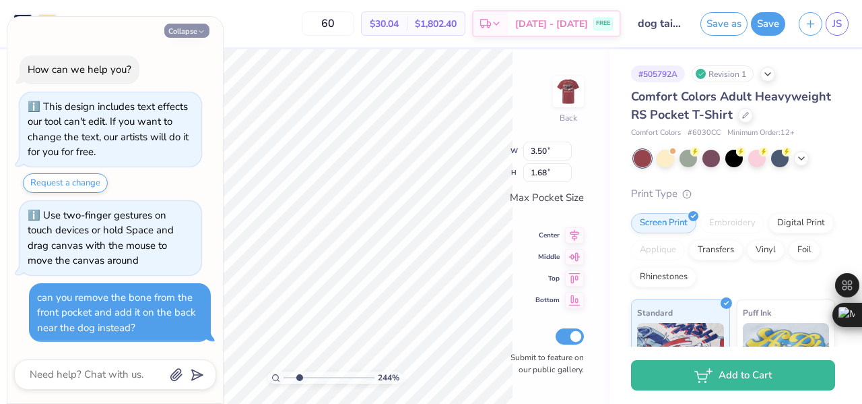
click at [200, 36] on button "Collapse" at bounding box center [186, 31] width 45 height 14
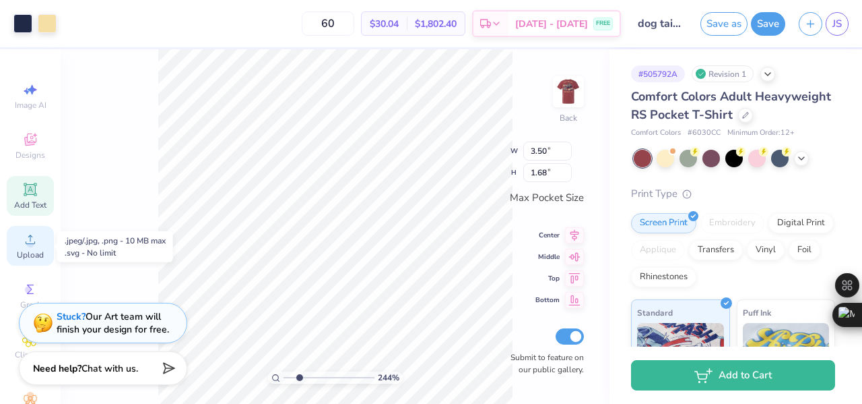
click at [40, 247] on div "Upload" at bounding box center [30, 246] width 47 height 40
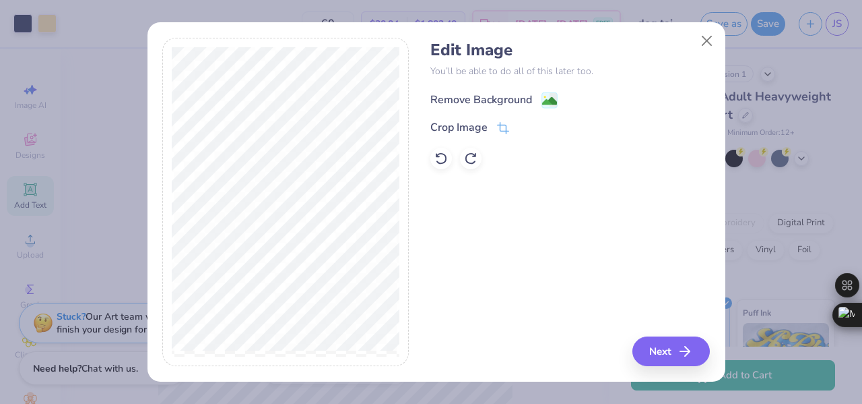
click at [488, 98] on div "Remove Background" at bounding box center [482, 100] width 102 height 16
click at [507, 127] on icon at bounding box center [503, 129] width 12 height 12
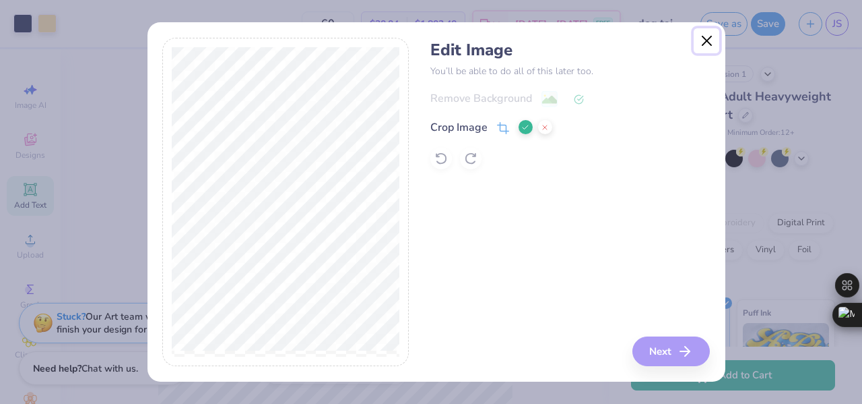
click at [707, 44] on button "Close" at bounding box center [707, 41] width 26 height 26
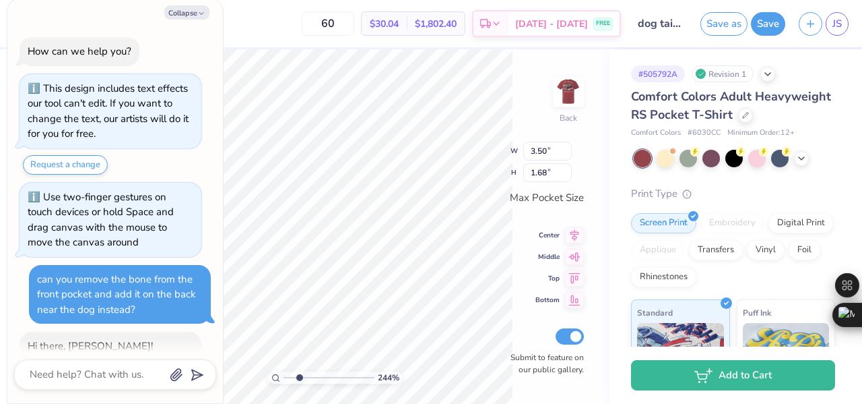
scroll to position [61, 0]
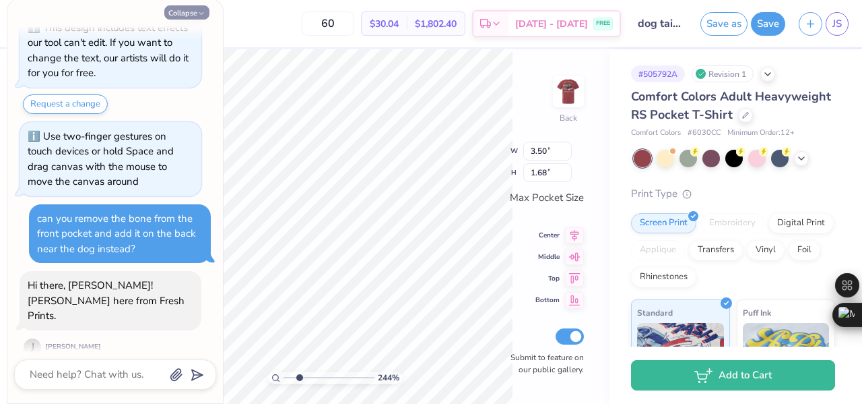
click at [182, 18] on button "Collapse" at bounding box center [186, 12] width 45 height 14
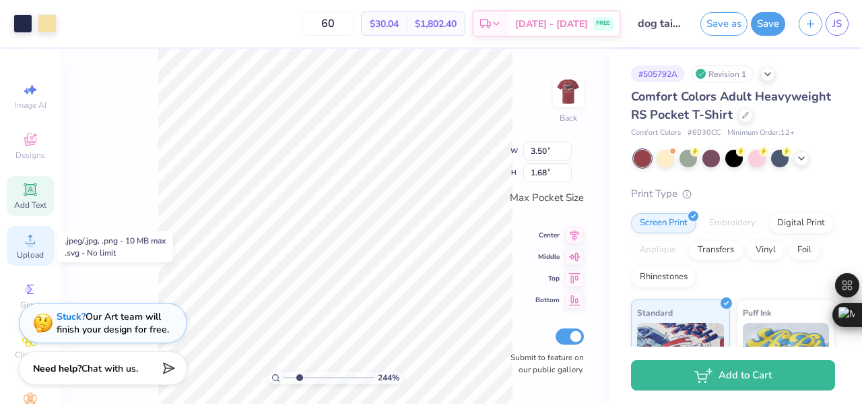
click at [29, 228] on div "Upload" at bounding box center [30, 246] width 47 height 40
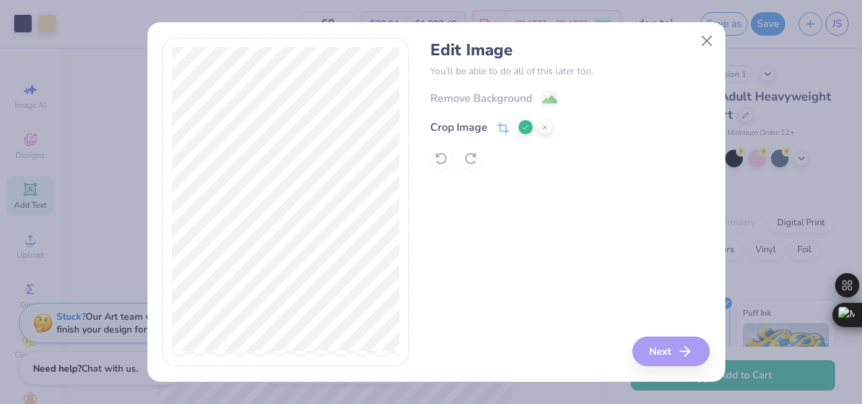
click at [544, 127] on icon at bounding box center [545, 127] width 8 height 8
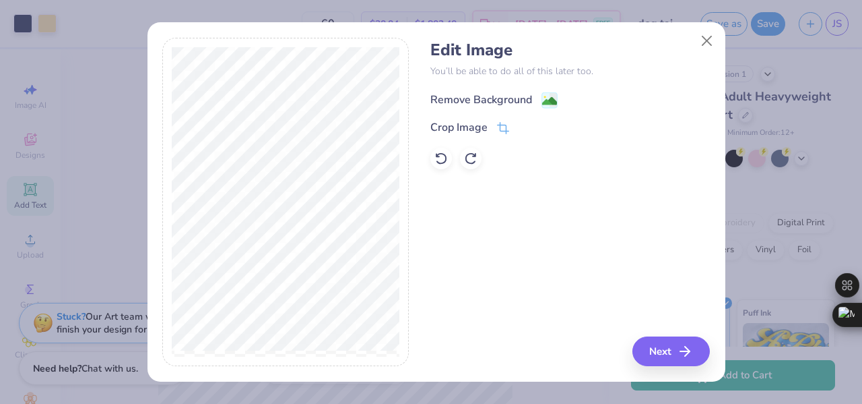
click at [549, 94] on image at bounding box center [549, 101] width 15 height 15
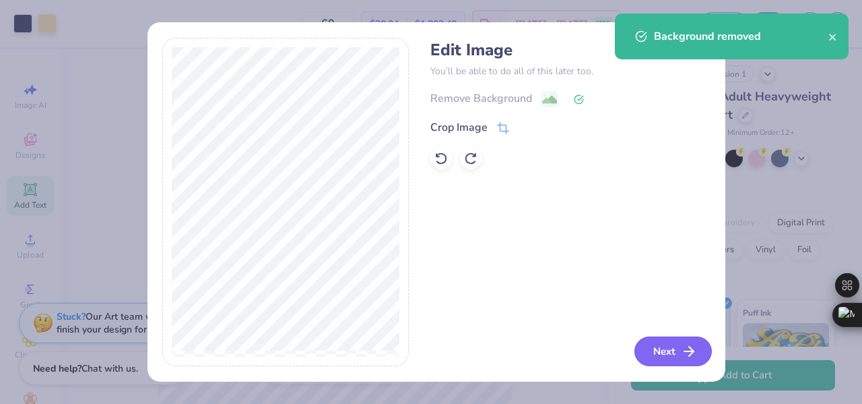
click at [697, 352] on icon "button" at bounding box center [689, 351] width 16 height 16
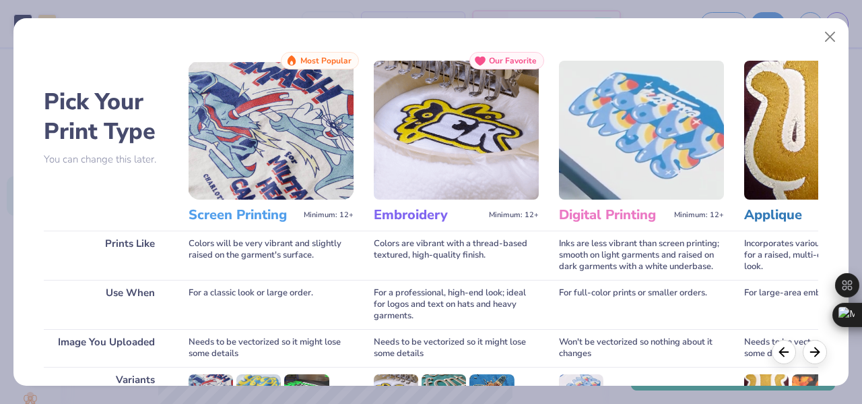
scroll to position [201, 0]
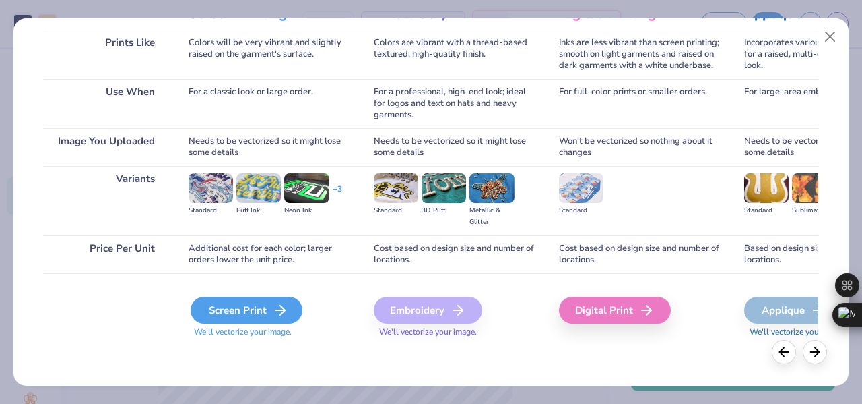
click at [240, 310] on div "Screen Print" at bounding box center [247, 309] width 112 height 27
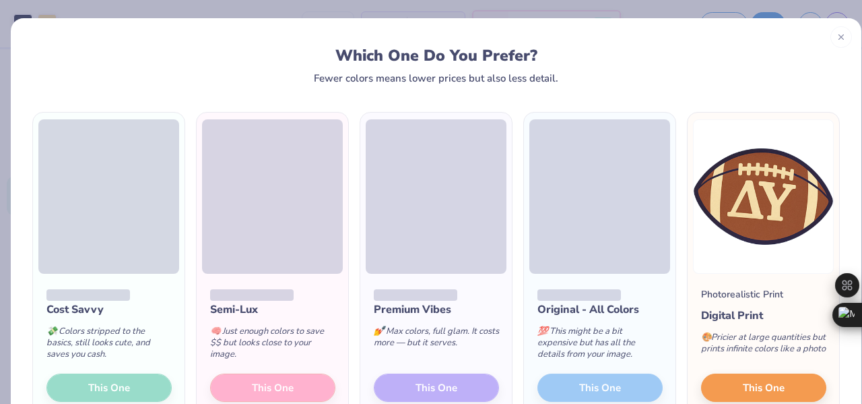
scroll to position [78, 0]
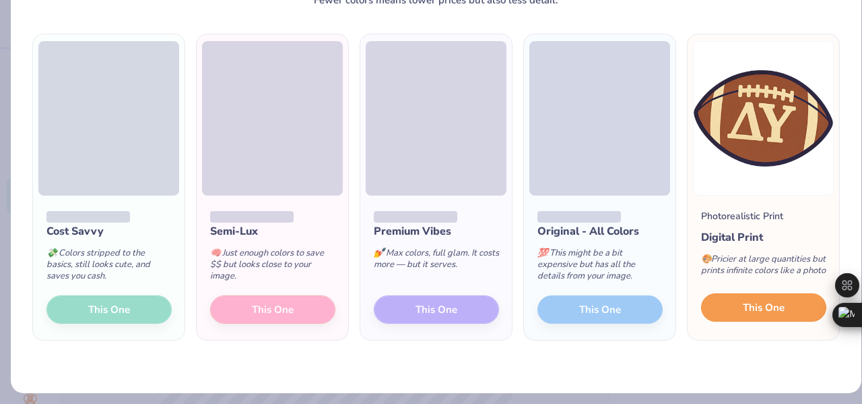
click at [743, 315] on span "This One" at bounding box center [764, 307] width 42 height 15
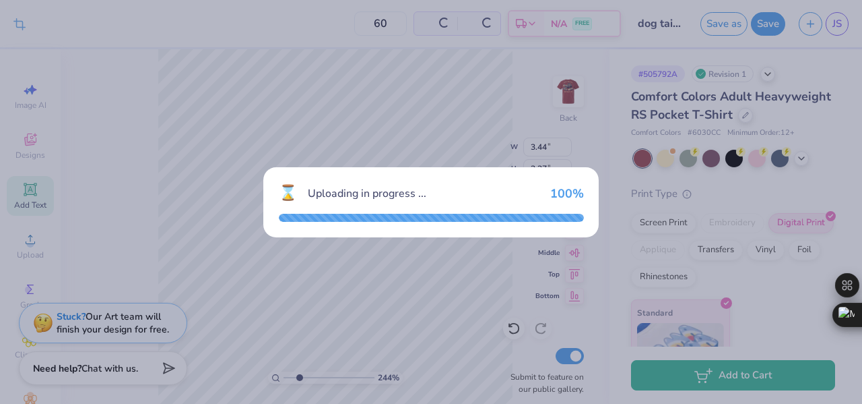
type input "2.43706538673424"
type input "3.44"
type input "2.37"
type input "2.43706538673424"
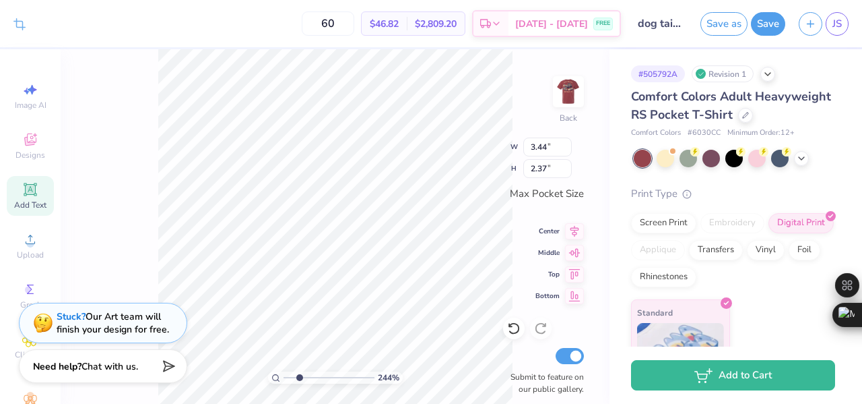
click at [102, 363] on span "Chat with us." at bounding box center [110, 366] width 57 height 13
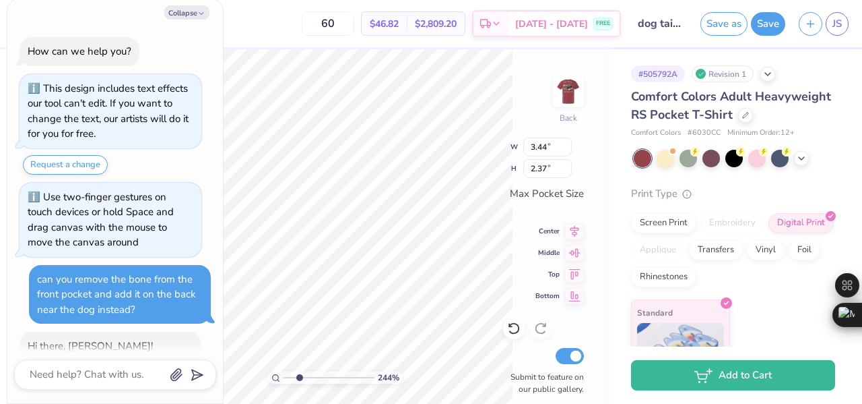
scroll to position [61, 0]
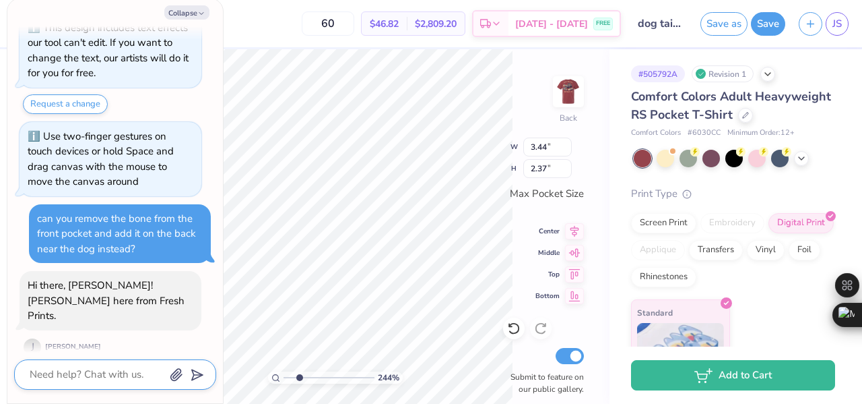
click at [146, 378] on textarea at bounding box center [96, 374] width 137 height 18
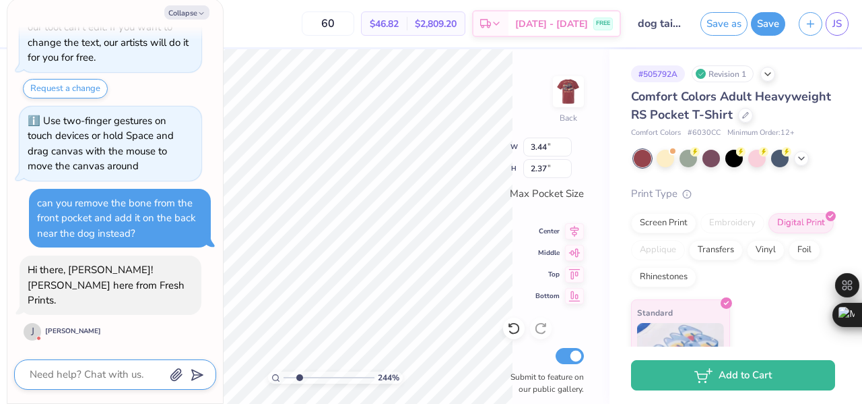
type textarea "x"
type textarea "H"
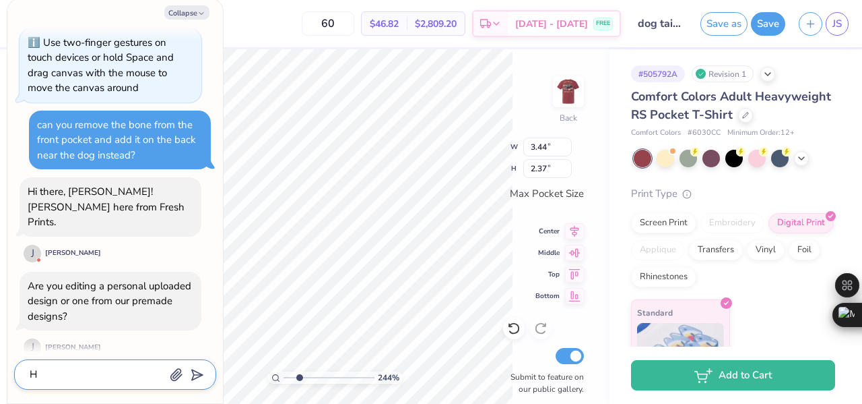
type textarea "x"
type textarea "Hi"
type textarea "x"
type textarea "Hi Jo"
type textarea "x"
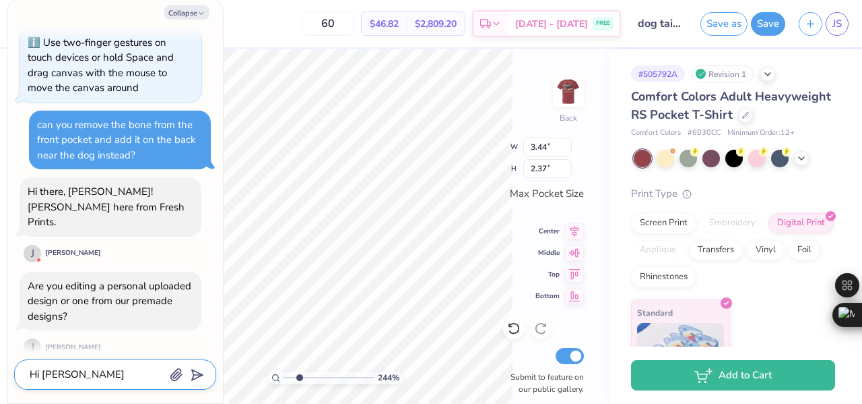
type textarea "Hi Jon"
type textarea "x"
type textarea "Hi Joni"
type textarea "x"
type textarea "Hi Jonie"
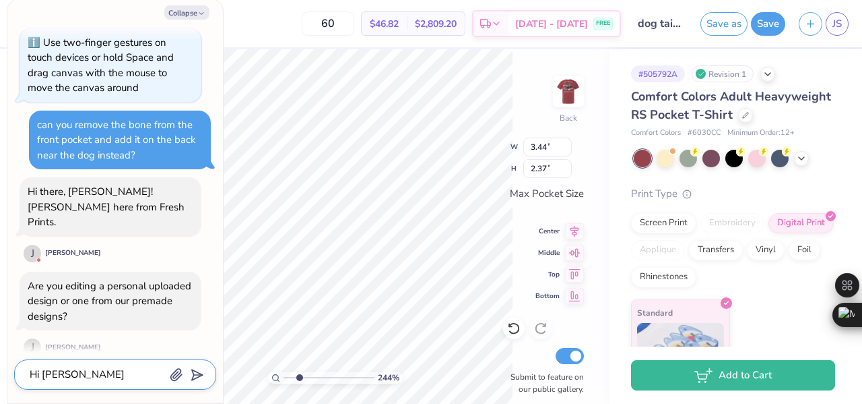
type textarea "x"
type textarea "Hi"
type textarea "x"
type textarea "Th"
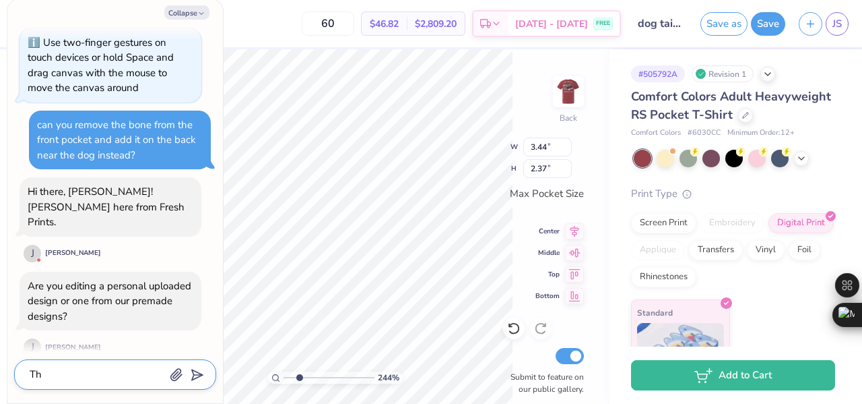
type textarea "x"
type textarea "The"
type textarea "x"
type textarea "The"
type textarea "x"
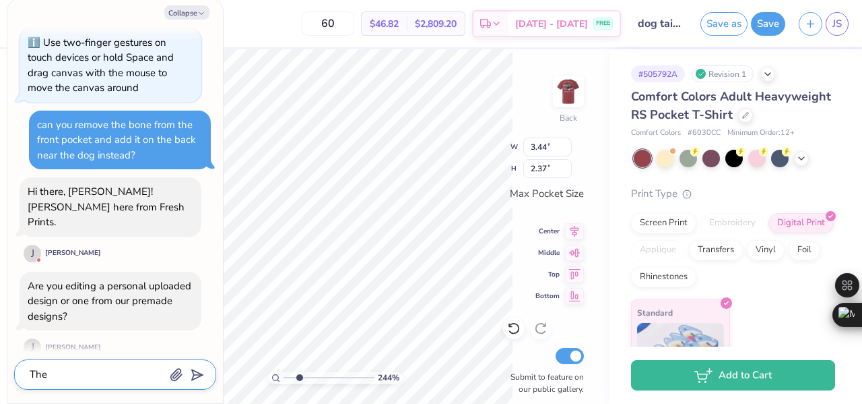
type textarea "Th"
type textarea "x"
type textarea "This"
type textarea "x"
type textarea "This"
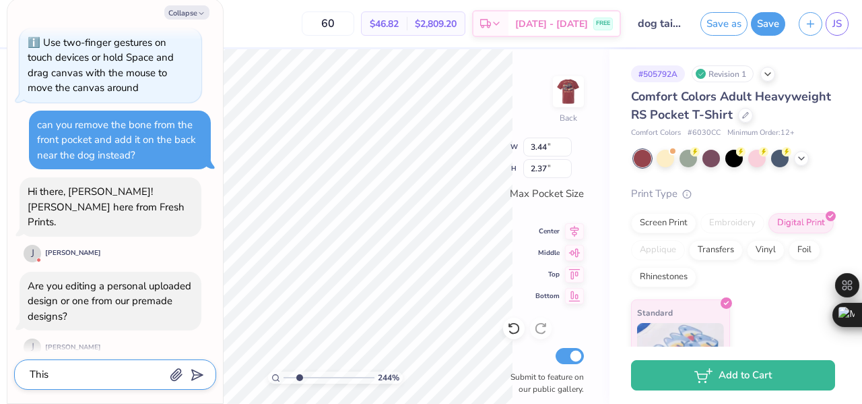
type textarea "x"
type textarea "This wa"
type textarea "x"
type textarea "This was"
type textarea "x"
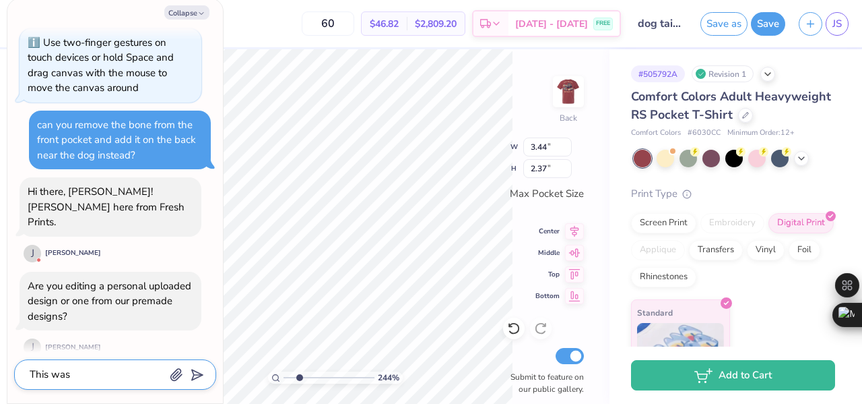
type textarea "This was a"
type textarea "x"
type textarea "This was ad"
type textarea "x"
type textarea "This was adde"
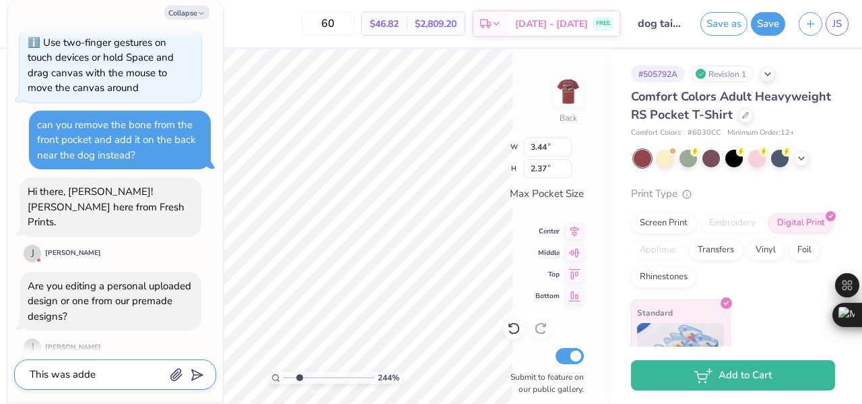
type textarea "x"
type textarea "This was added"
type textarea "x"
type textarea "This was added"
type textarea "x"
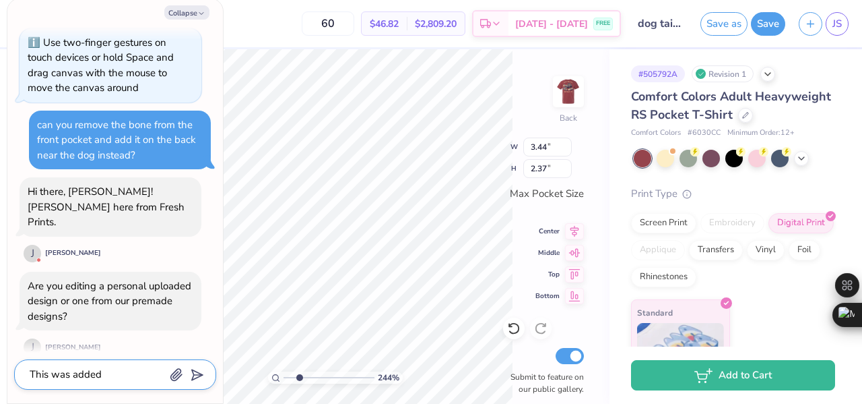
type textarea "This was added f"
type textarea "x"
type textarea "This was added fro"
type textarea "x"
type textarea "This was added from"
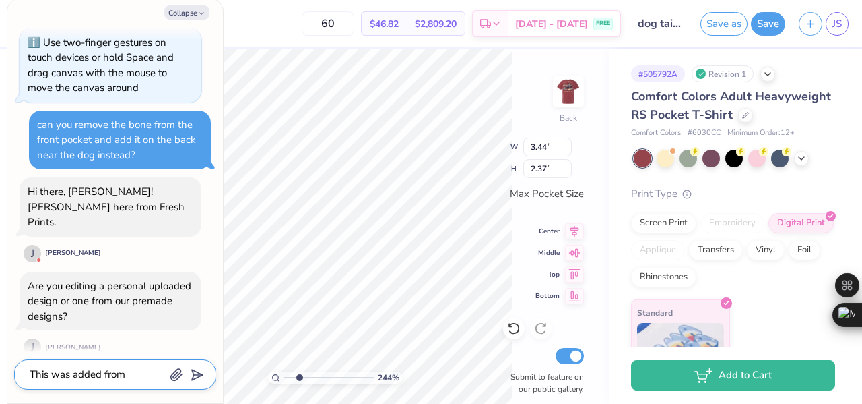
type textarea "x"
type textarea "This was added from"
type textarea "x"
type textarea "This was added from a"
type textarea "x"
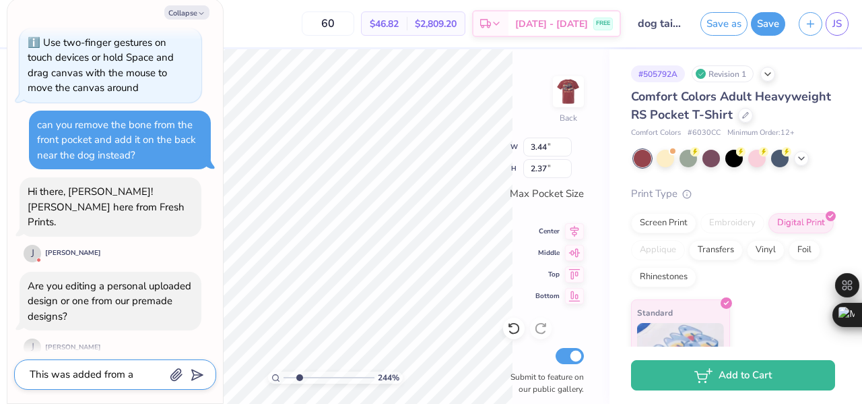
type textarea "This was added from a"
type textarea "x"
type textarea "This was added from a m"
type textarea "x"
type textarea "This was added from a mo"
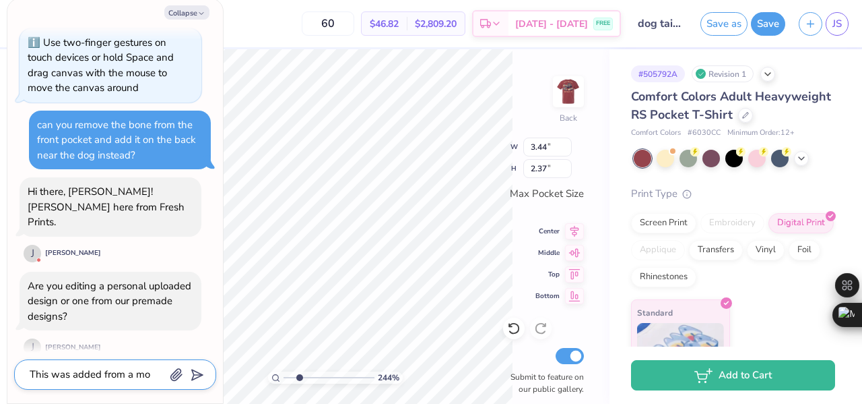
type textarea "x"
type textarea "This was added from a mod"
type textarea "x"
type textarea "This was added from a modi"
type textarea "x"
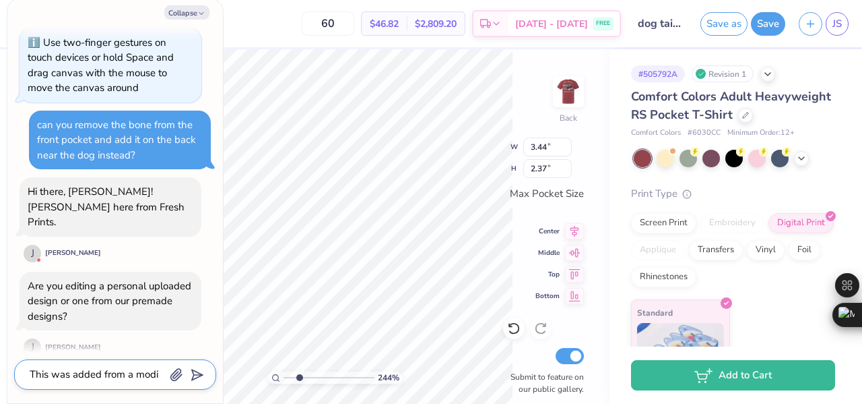
type textarea "This was added from a modif"
type textarea "x"
type textarea "This was added from a modifc"
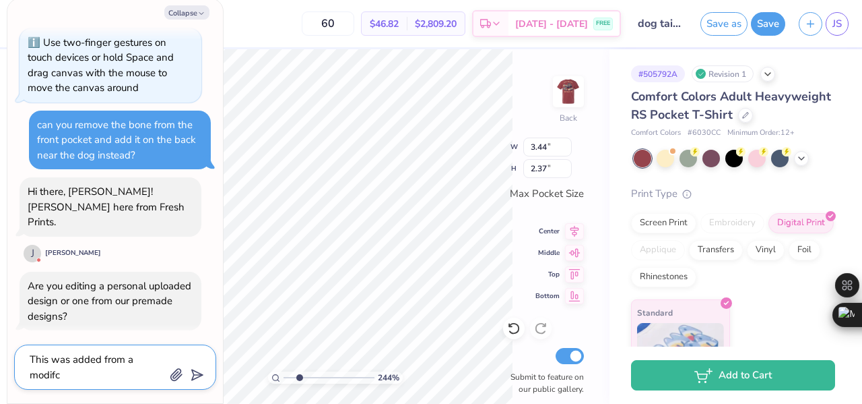
type textarea "x"
type textarea "This was added from a modifca"
type textarea "x"
type textarea "This was added from a modifcat"
type textarea "x"
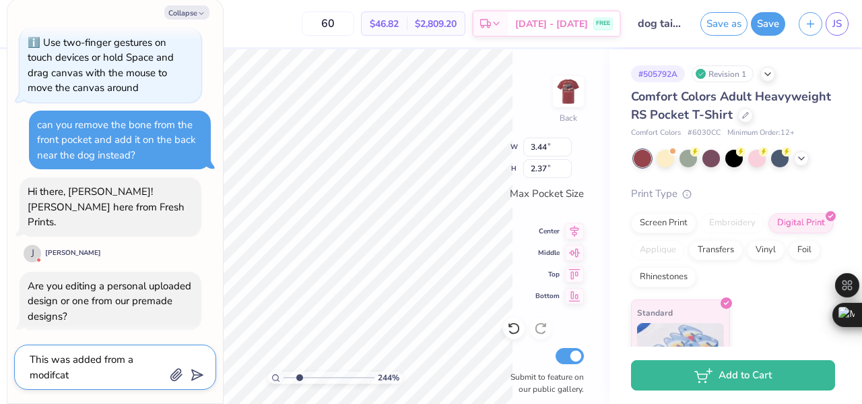
type textarea "This was added from a modifcati"
type textarea "x"
type textarea "This was added from a modifcatio"
type textarea "x"
type textarea "This was added from a modifcation"
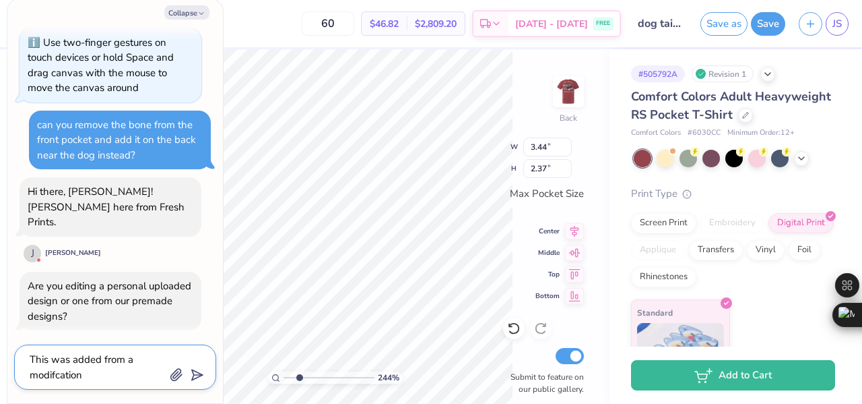
type textarea "x"
type textarea "This was added from a modifcation"
type textarea "x"
type textarea "This was added from a modifcation m"
type textarea "x"
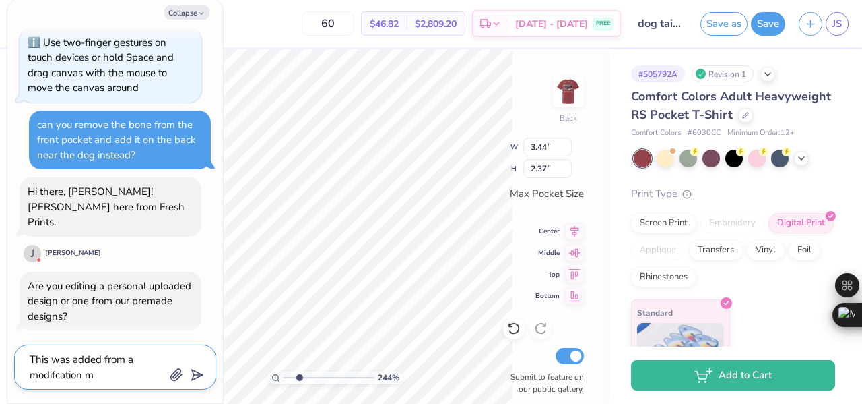
type textarea "This was added from a modifcation ma"
type textarea "x"
type textarea "This was added from a modifcation mad"
type textarea "x"
type textarea "This was added from a modifcation made"
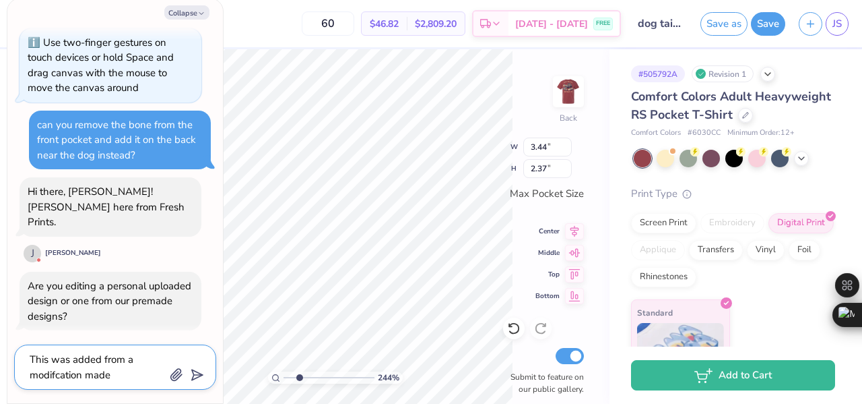
type textarea "x"
type textarea "This was added from a modifcation made"
type textarea "x"
type textarea "This was added from a modifcation made b"
type textarea "x"
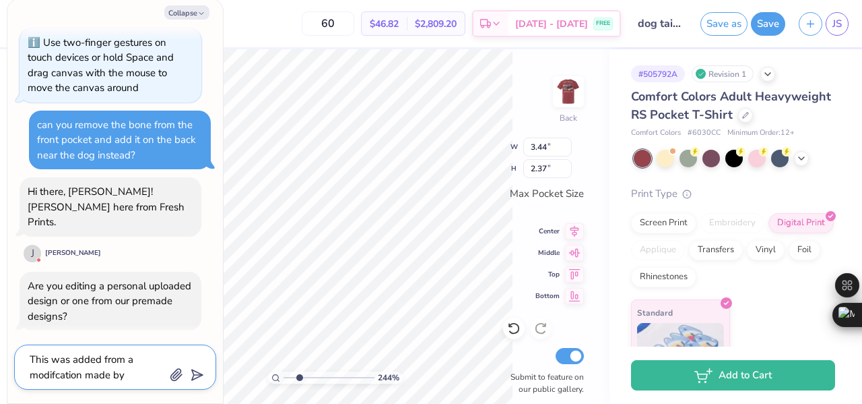
type textarea "This was added from a modifcation made by"
type textarea "x"
type textarea "This was added from a modifcation made by y"
type textarea "x"
type textarea "This was added from a modifcation made by yo"
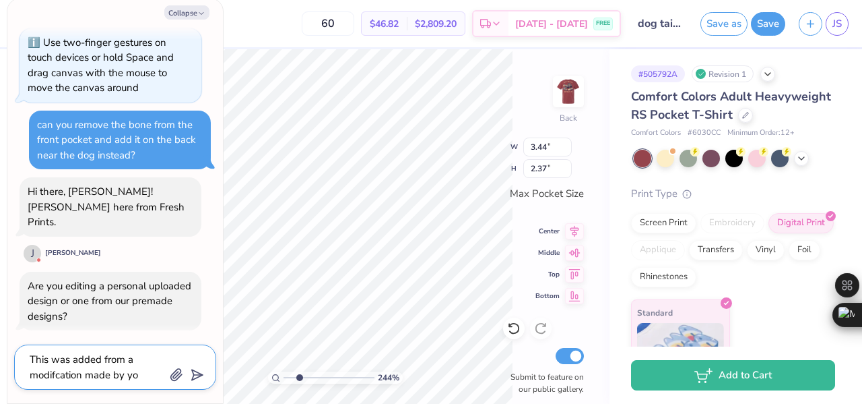
type textarea "x"
type textarea "This was added from a modifcation made by your"
type textarea "x"
type textarea "This was added from a modifcation made by your"
type textarea "x"
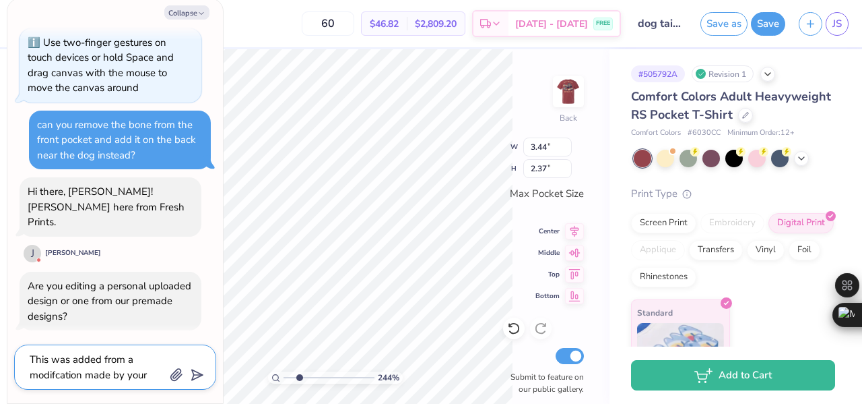
type textarea "This was added from a modifcation made by your a"
type textarea "x"
type textarea "This was added from a modifcation made by your ar"
type textarea "x"
type textarea "This was added from a modifcation made by your art"
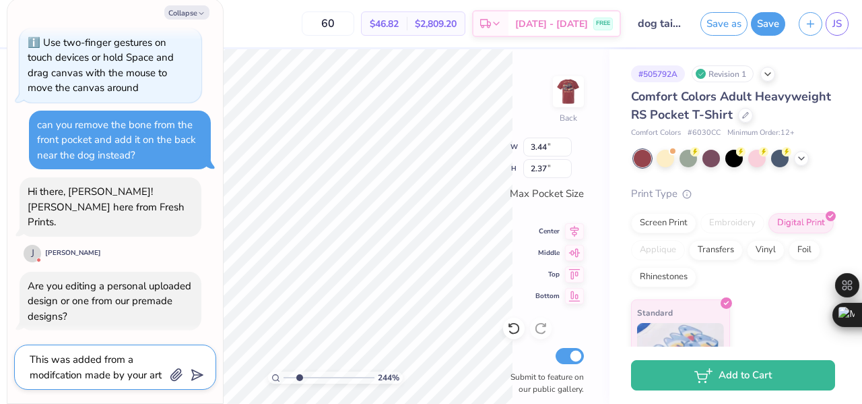
type textarea "x"
type textarea "This was added from a modifcation made by your art"
type textarea "x"
type textarea "This was added from a modifcation made by your art t"
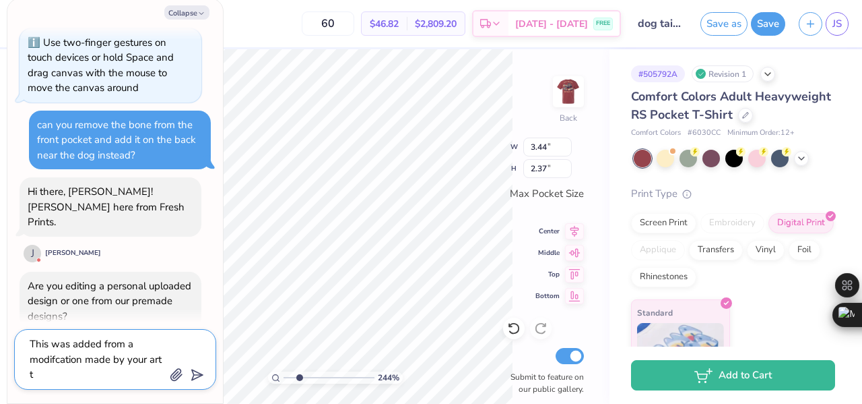
type textarea "x"
type textarea "This was added from a modifcation made by your art te"
type textarea "x"
type textarea "This was added from a modifcation made by your art tea"
type textarea "x"
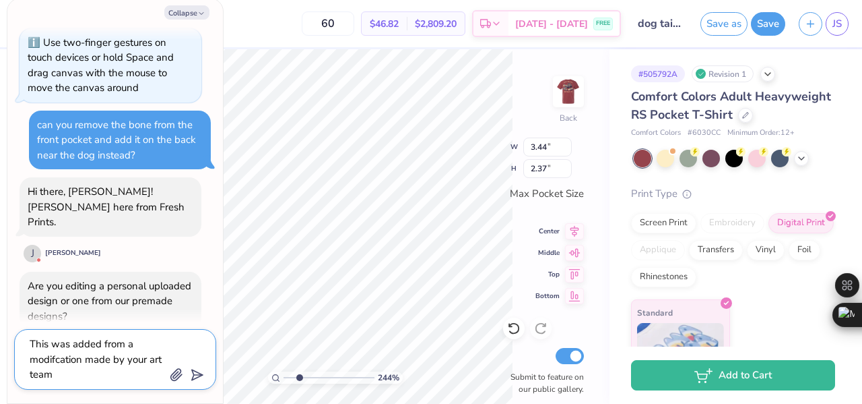
type textarea "This was added from a modifcation made by your art team,"
type textarea "x"
type textarea "This was added from a modifcation made by your art team,"
type textarea "x"
type textarea "This was added from a modifcation made by your art team, b"
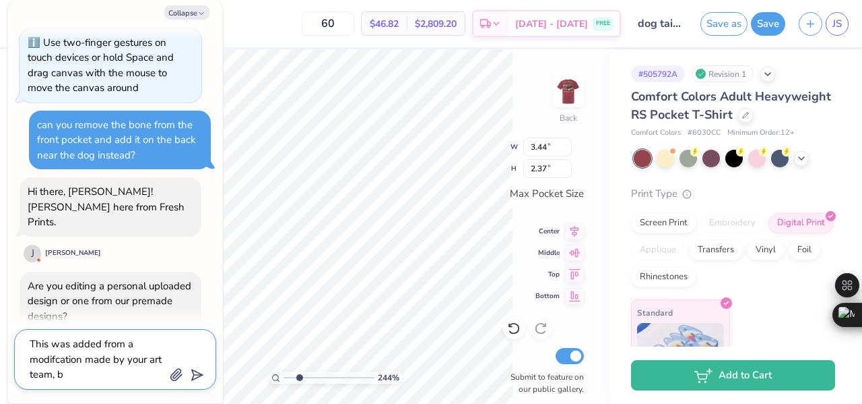
type textarea "x"
type textarea "This was added from a modifcation made by your art team, bu"
type textarea "x"
type textarea "This was added from a modifcation made by your art team, but"
type textarea "x"
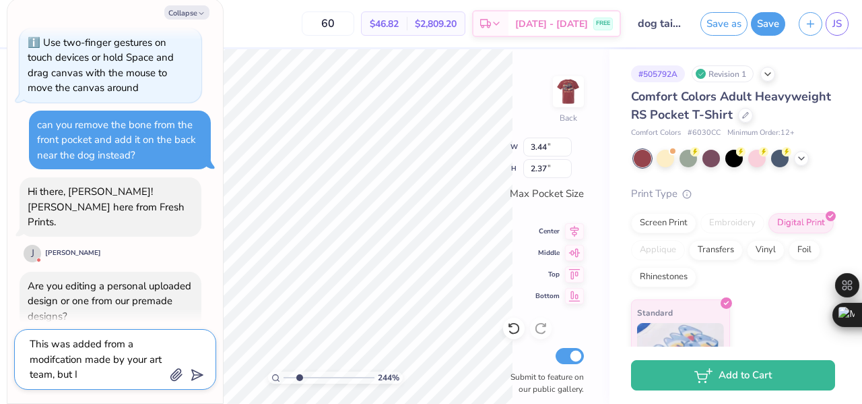
type textarea "This was added from a modifcation made by your art team, but I"
type textarea "x"
type textarea "This was added from a modifcation made by your art team, but I d"
type textarea "x"
type textarea "This was added from a modifcation made by your art team, but I do"
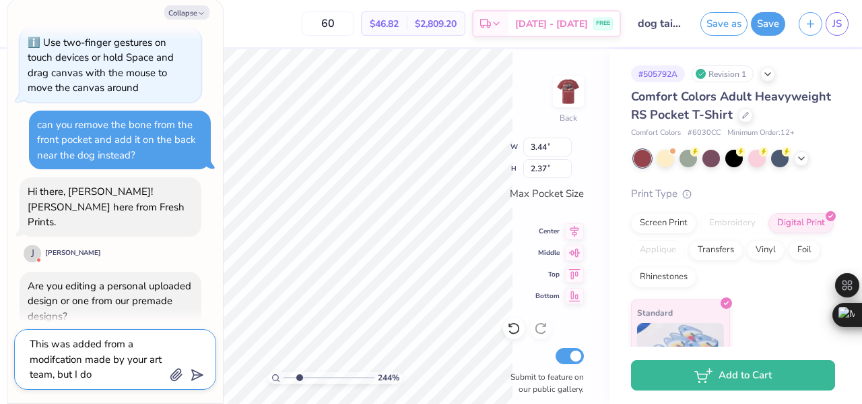
type textarea "x"
type textarea "This was added from a modifcation made by your art team, but I don"
type textarea "x"
type textarea "This was added from a modifcation made by your art team, but I dont"
type textarea "x"
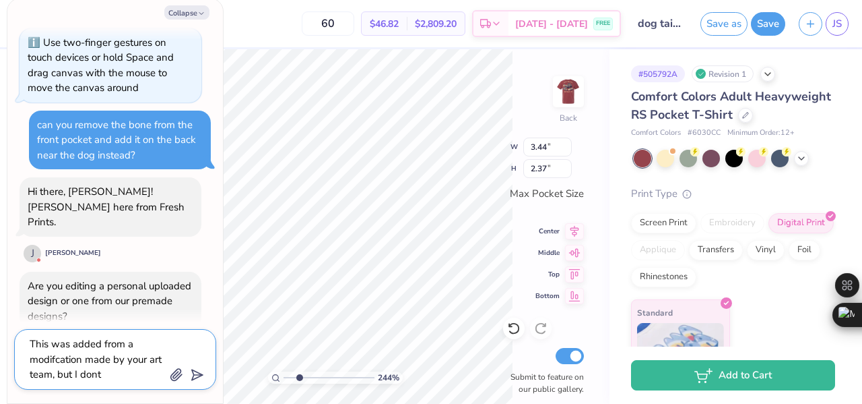
type textarea "This was added from a modifcation made by your art team, but I dont"
type textarea "x"
type textarea "This was added from a modifcation made by your art team, but I dont be"
type textarea "x"
type textarea "This was added from a modifcation made by your art team, but I dont bel"
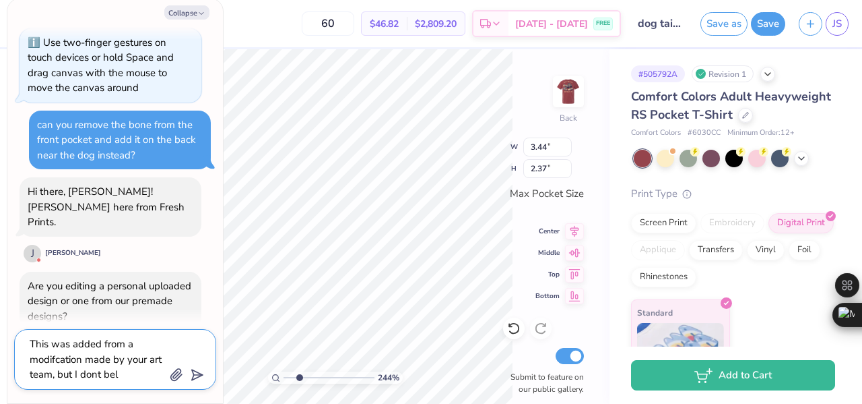
type textarea "x"
type textarea "This was added from a modifcation made by your art team, but I dont bele"
type textarea "x"
type textarea "This was added from a modifcation made by your art team, but I dont belel"
type textarea "x"
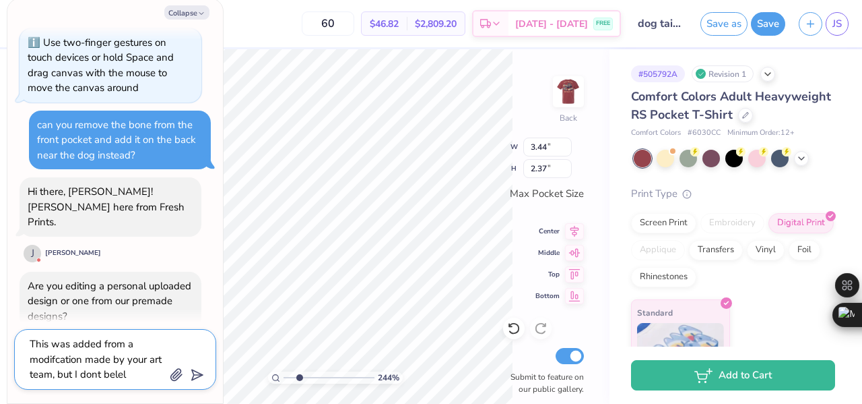
type textarea "This was added from a modifcation made by your art team, but I dont bele"
type textarea "x"
type textarea "This was added from a modifcation made by your art team, but I dont beleiv"
type textarea "x"
type textarea "This was added from a modifcation made by your art team, but I dont beleive"
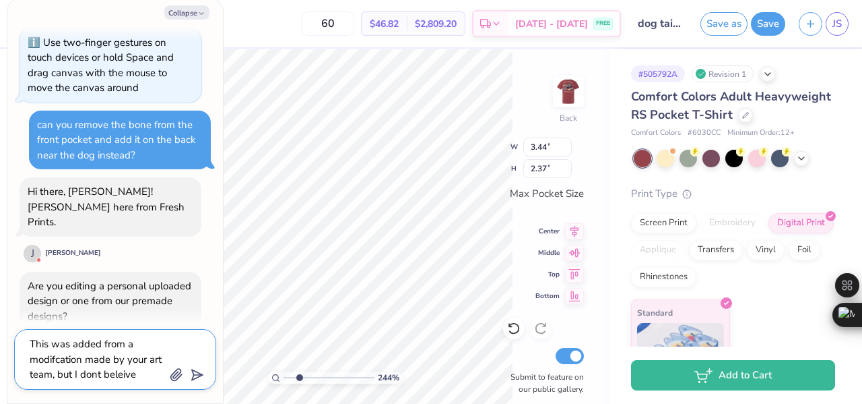
type textarea "x"
type textarea "This was added from a modifcation made by your art team, but I dont beleived"
type textarea "x"
type textarea "This was added from a modifcation made by your art team, but I dont beleived i"
type textarea "x"
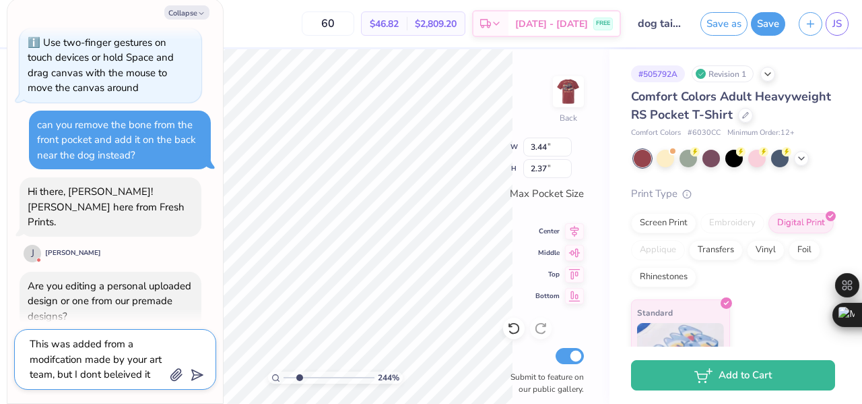
type textarea "This was added from a modifcation made by your art team, but I dont beleived it"
type textarea "x"
type textarea "This was added from a modifcation made by your art team, but I dont beleived it…"
type textarea "x"
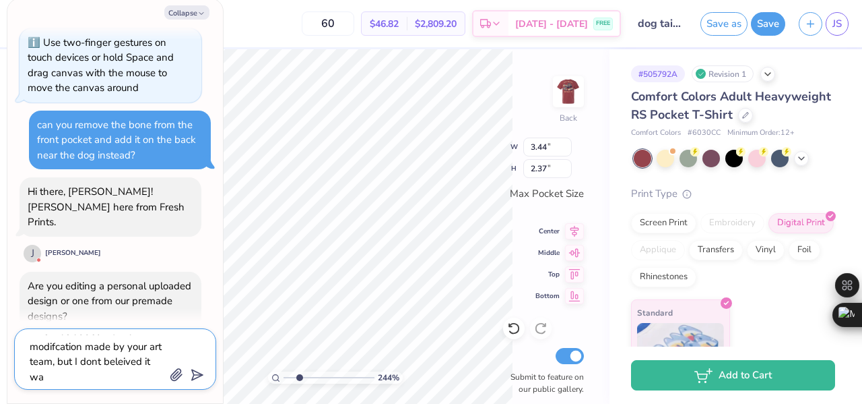
type textarea "This was added from a modifcation made by your art team, but I dont beleived it…"
type textarea "x"
type textarea "This was added from a modifcation made by your art team, but I dont beleived it…"
type textarea "x"
type textarea "This was added from a modifcation made by your art team, but I dont beleived it…"
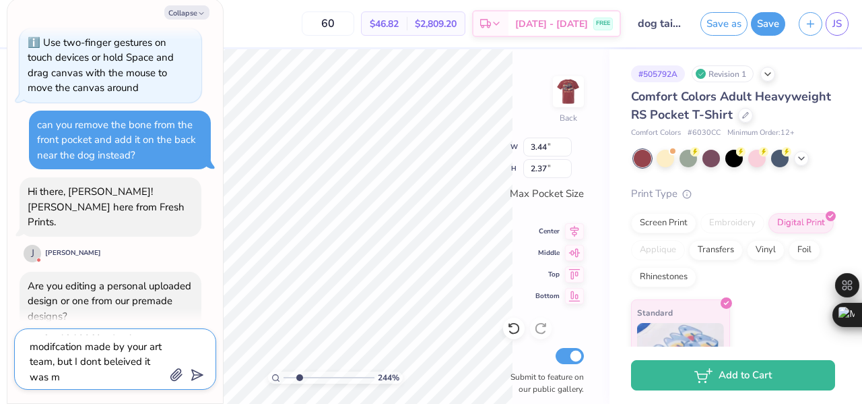
type textarea "x"
type textarea "This was added from a modifcation made by your art team, but I dont beleived it…"
type textarea "x"
type textarea "This was added from a modifcation made by your art team, but I dont beleived it…"
type textarea "x"
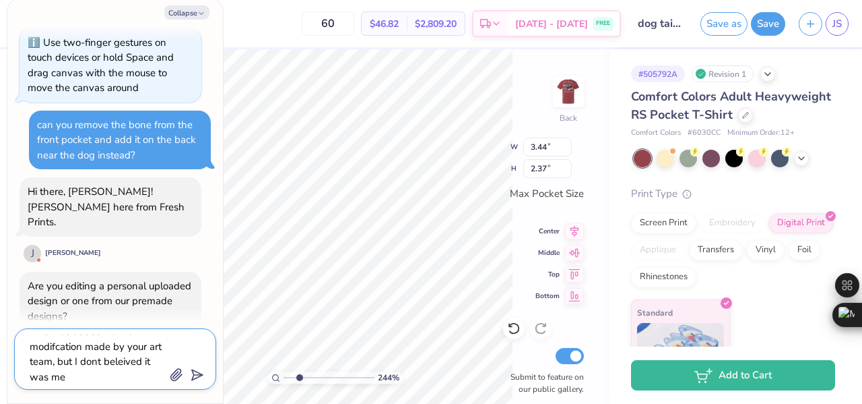
type textarea "This was added from a modifcation made by your art team, but I dont beleived it…"
type textarea "x"
type textarea "This was added from a modifcation made by your art team, but I dont beleived it"
type textarea "x"
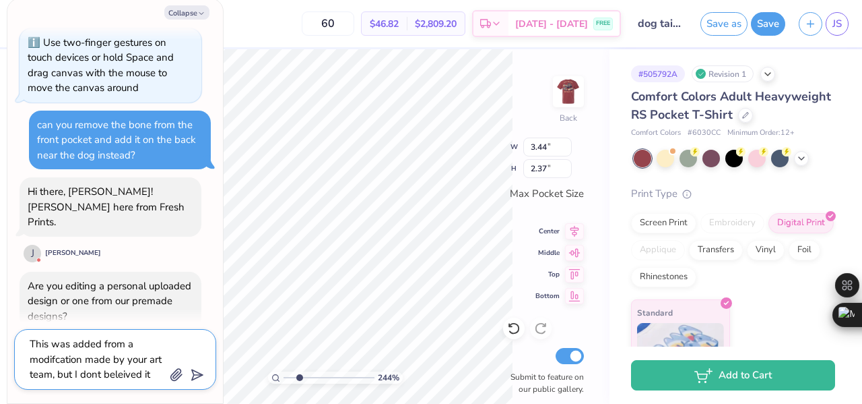
type textarea "This was added from a modifcation made by your art team, but I dont beleived"
type textarea "x"
type textarea "This was added from a modifcation made by your art team, but I dont beleived"
type textarea "x"
type textarea "This was added from a modifcation made by your art team, but I dont beleive"
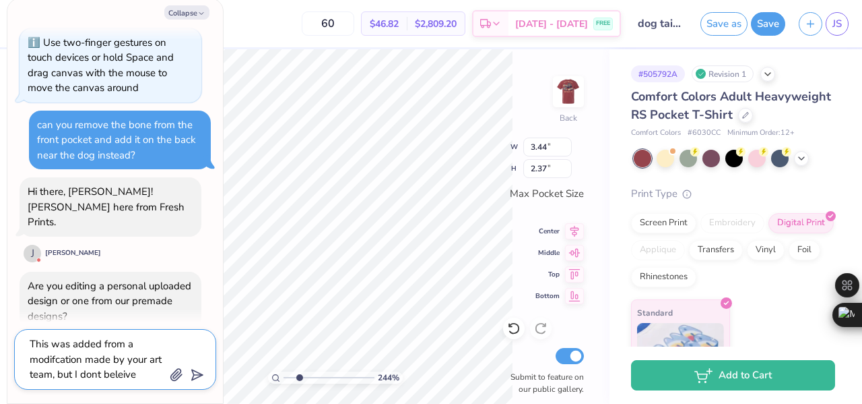
type textarea "x"
type textarea "This was added from a modifcation made by your art team, but I dont beleive"
type textarea "x"
type textarea "This was added from a modifcation made by your art team, but I dont beleive i"
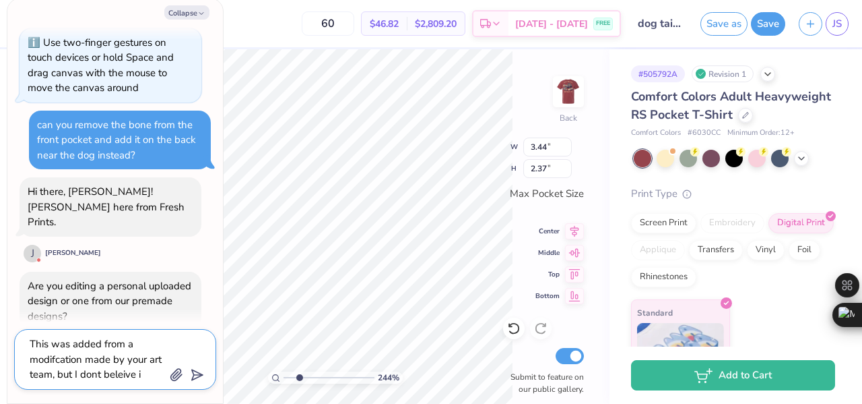
type textarea "x"
type textarea "This was added from a modifcation made by your art team, but I dont beleive it"
type textarea "x"
type textarea "This was added from a modifcation made by your art team, but I dont beleive it"
type textarea "x"
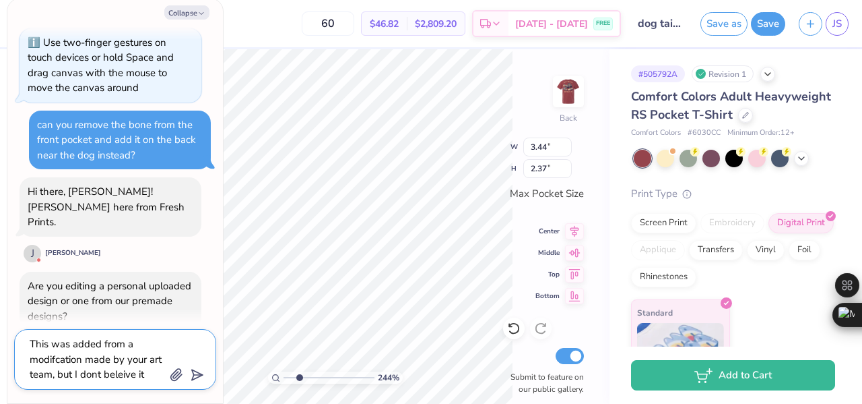
type textarea "This was added from a modifcation made by your art team, but I dont beleive it w"
type textarea "x"
type textarea "This was added from a modifcation made by your art team, but I dont beleive it …"
type textarea "x"
type textarea "This was added from a modifcation made by your art team, but I dont beleive it …"
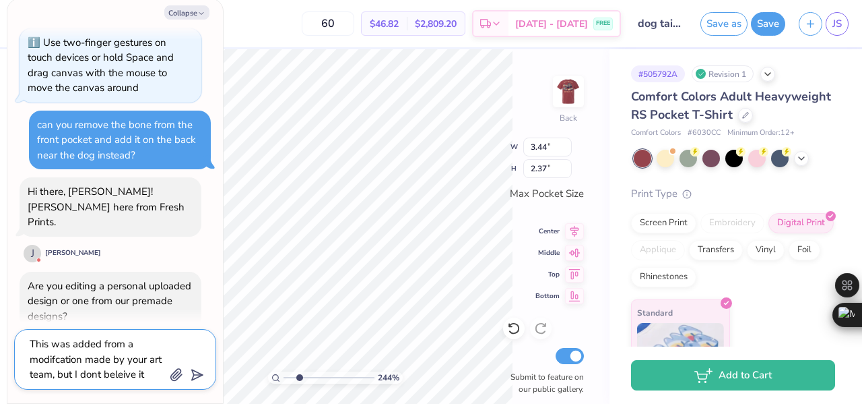
scroll to position [12, 0]
type textarea "x"
type textarea "This was added from a modifcation made by your art team, but I dont beleive it …"
type textarea "x"
type textarea "This was added from a modifcation made by your art team, but I dont beleive it …"
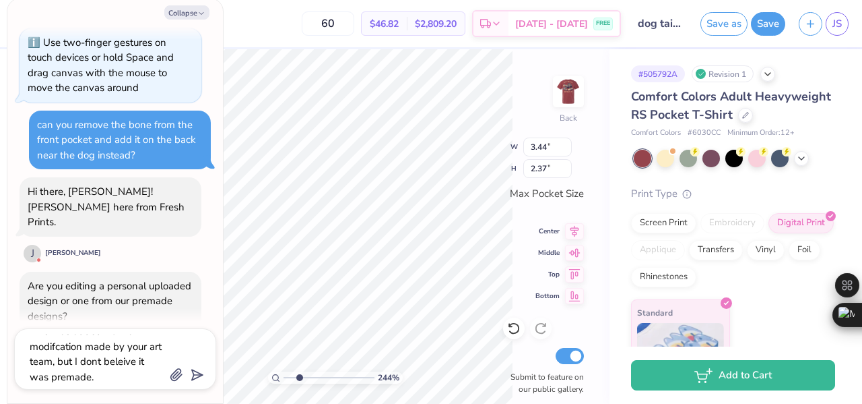
click at [201, 379] on div at bounding box center [185, 375] width 33 height 18
click at [193, 371] on polygon "submit" at bounding box center [195, 375] width 16 height 16
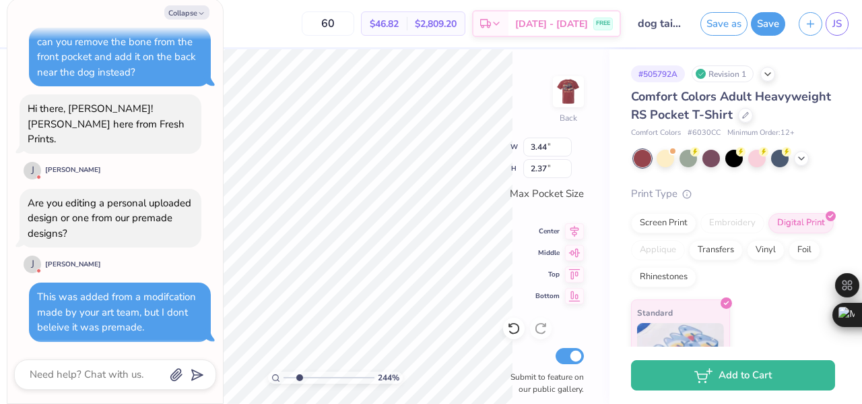
scroll to position [222, 0]
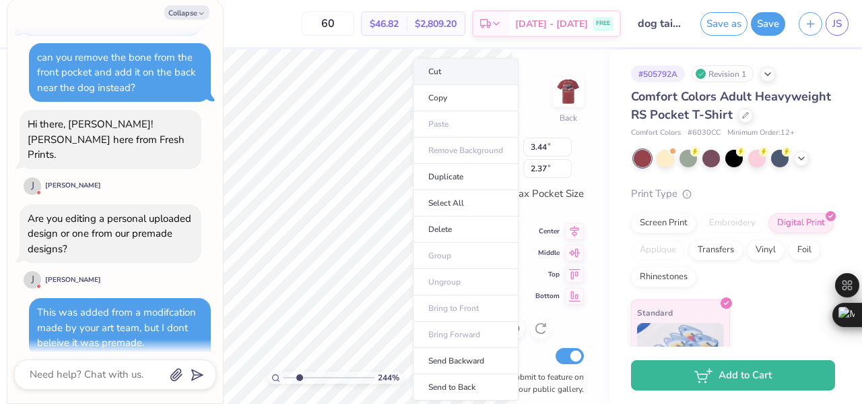
click at [447, 79] on li "Cut" at bounding box center [466, 71] width 106 height 27
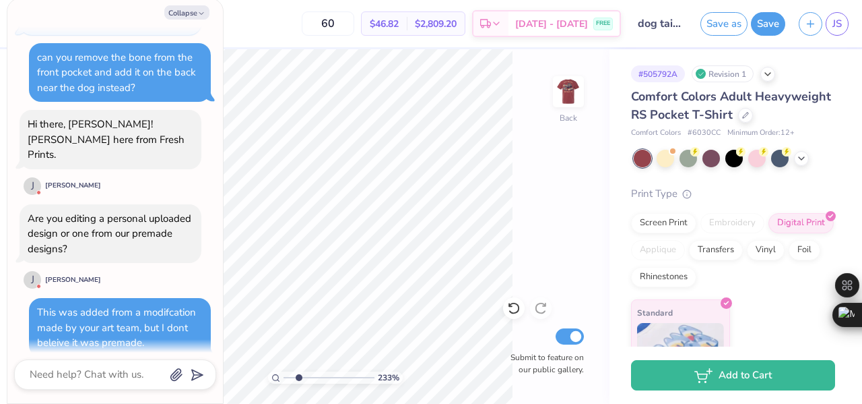
scroll to position [301, 0]
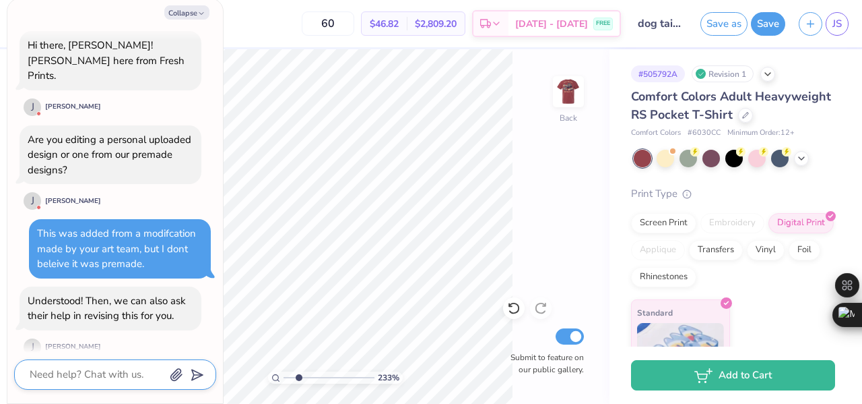
click at [81, 371] on textarea at bounding box center [96, 374] width 137 height 18
click at [199, 379] on icon "submit" at bounding box center [194, 374] width 19 height 19
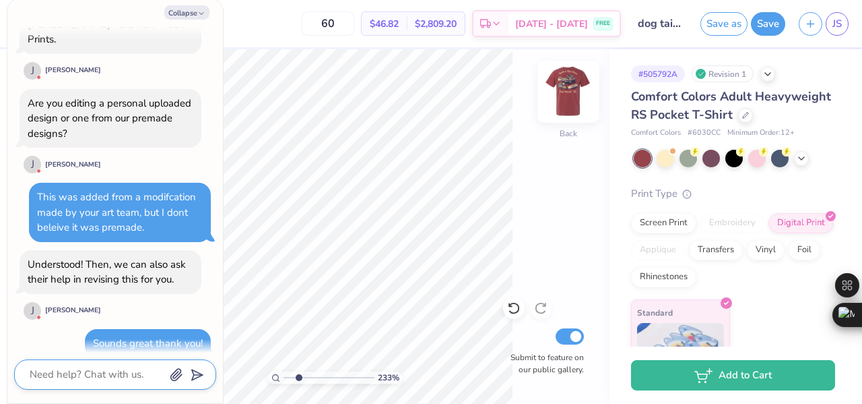
click at [558, 93] on img at bounding box center [569, 92] width 54 height 54
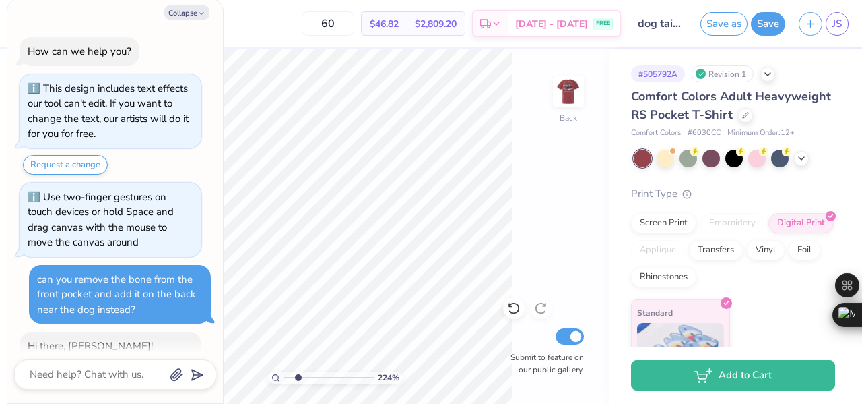
type textarea "x"
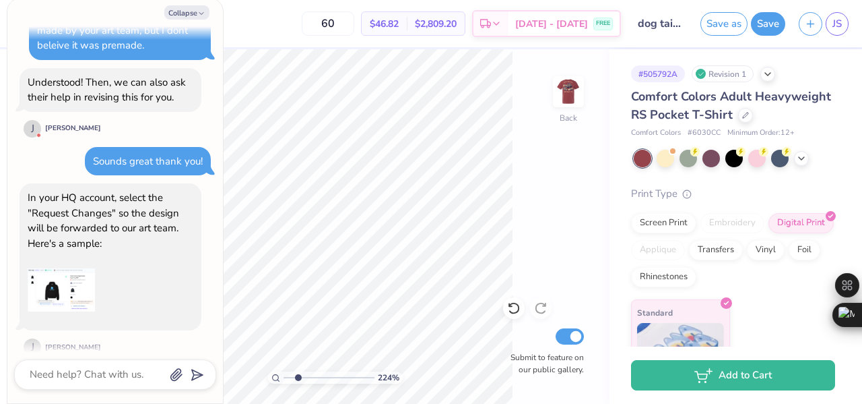
scroll to position [455, 0]
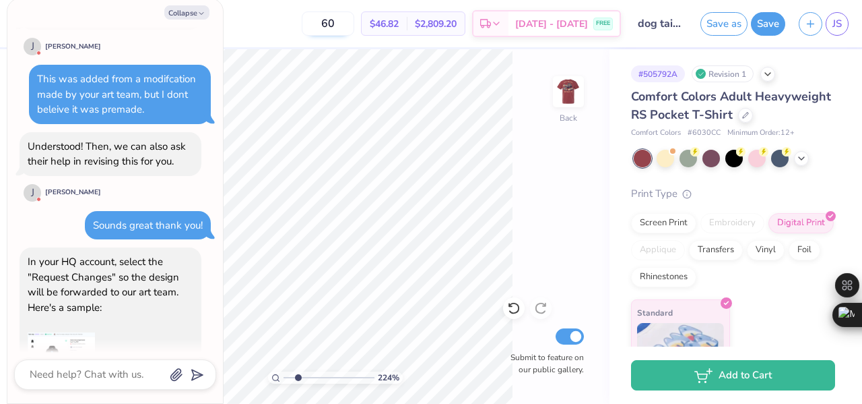
type input "2.23773329583"
type textarea "x"
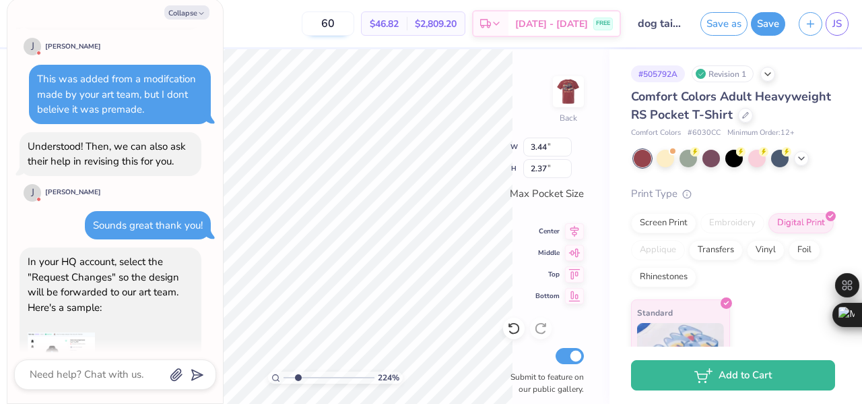
type input "2.23773329583"
type textarea "x"
type input "2.23773329583"
type textarea "x"
type input "2.23773329583"
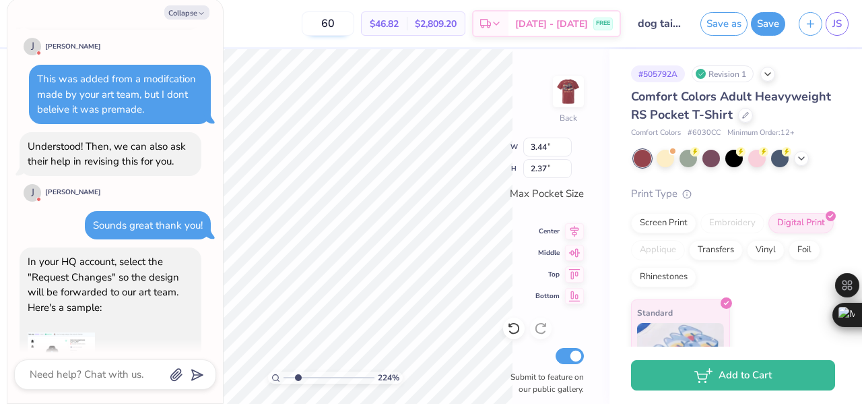
type textarea "x"
type input "2.23773329583"
type textarea "x"
type input "1.65"
type input "2.23773329583"
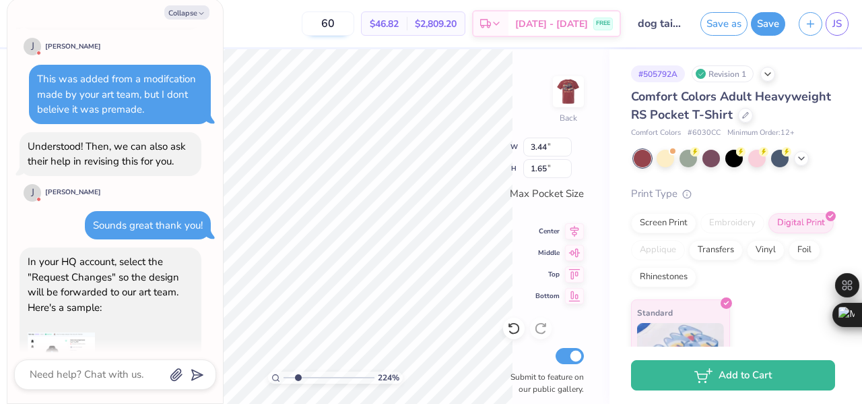
type textarea "x"
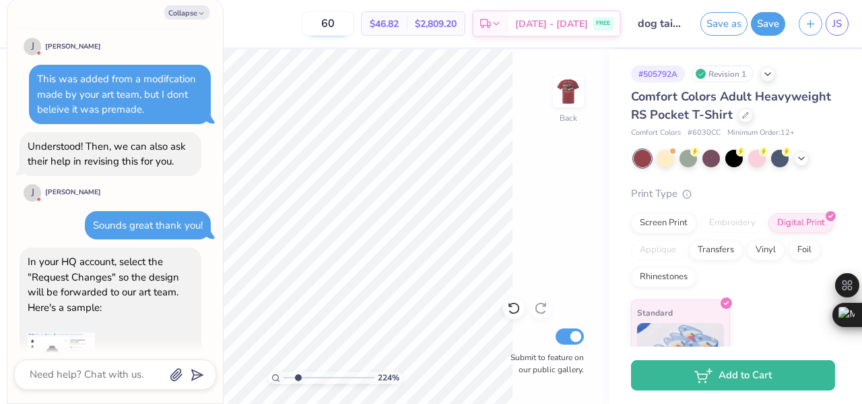
type input "2.23773329583"
type textarea "x"
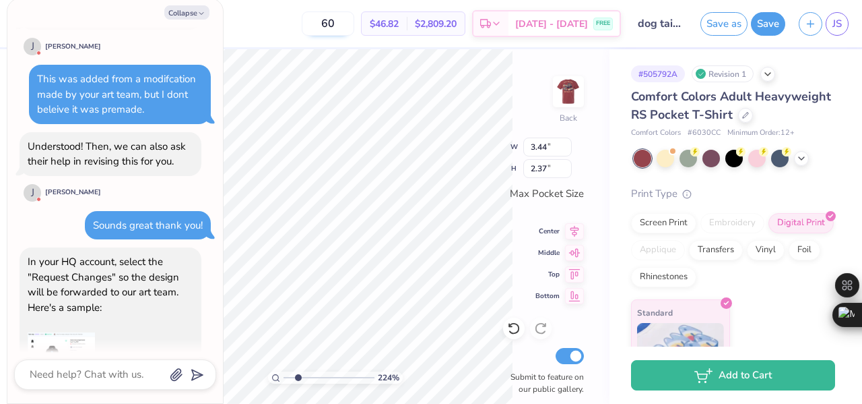
type input "2.23773329583"
type textarea "x"
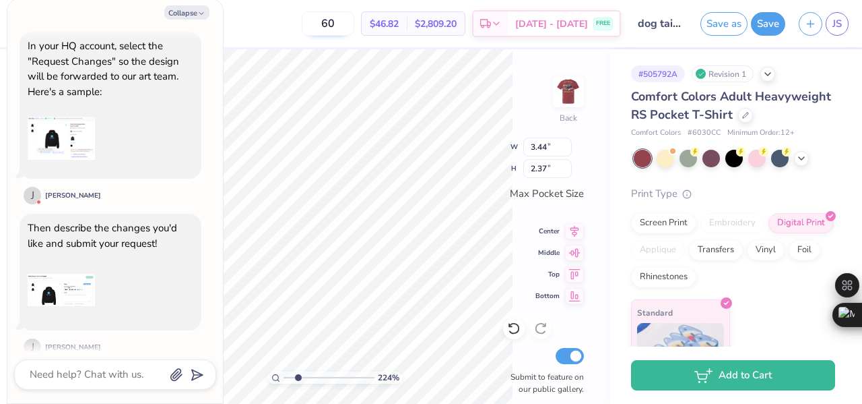
type input "2.23773329583"
type textarea "x"
type input "2.23773329583"
type textarea "x"
type input "2.23773329583"
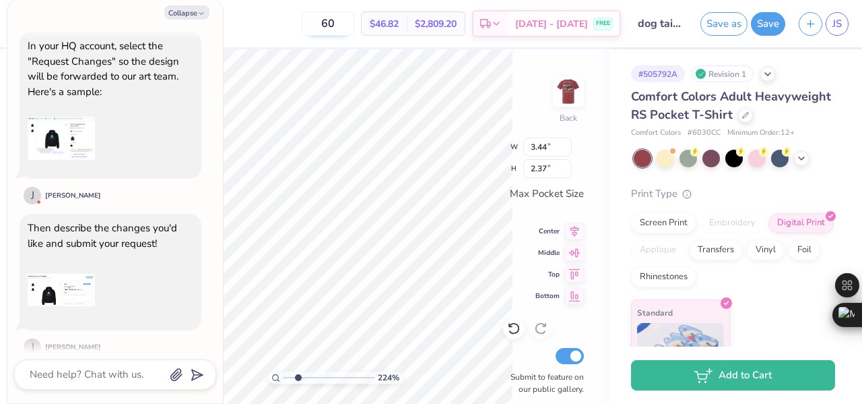
type textarea "x"
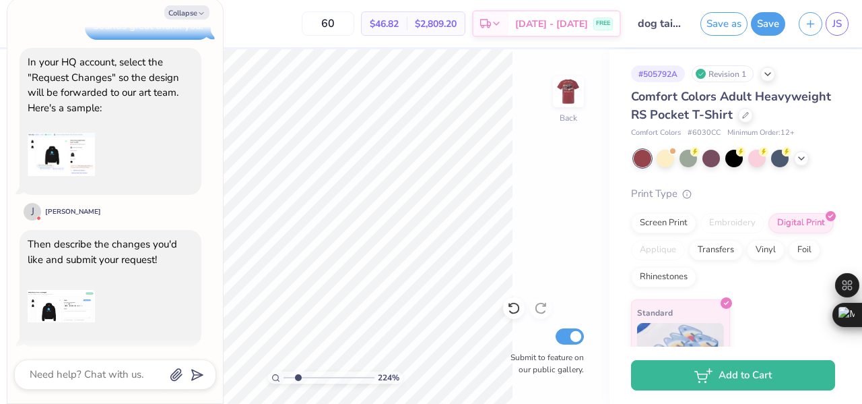
scroll to position [651, 0]
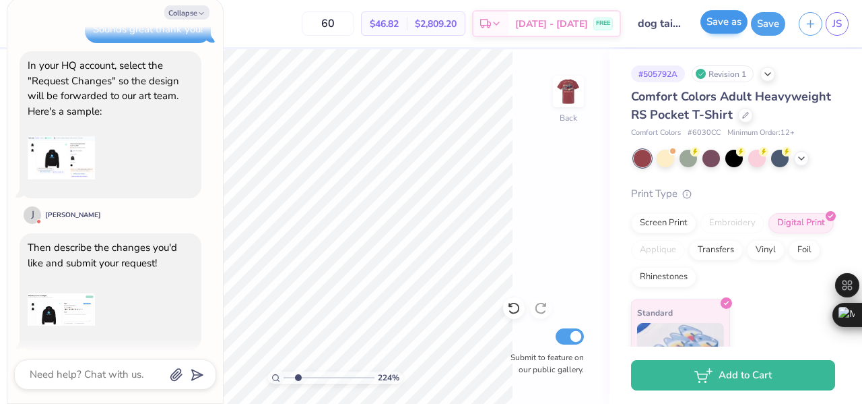
type input "2.23773329583"
type textarea "x"
type input "2.23773329583"
type textarea "x"
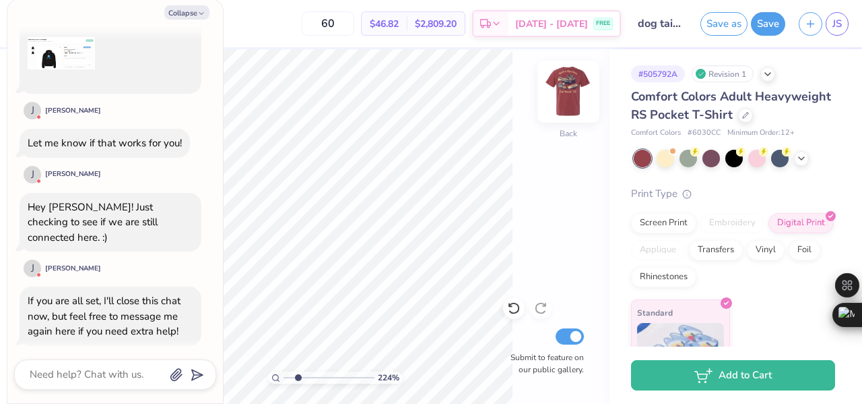
click at [571, 93] on img at bounding box center [569, 92] width 54 height 54
type input "2.23773329583"
type textarea "x"
type input "2.23773329583"
type textarea "x"
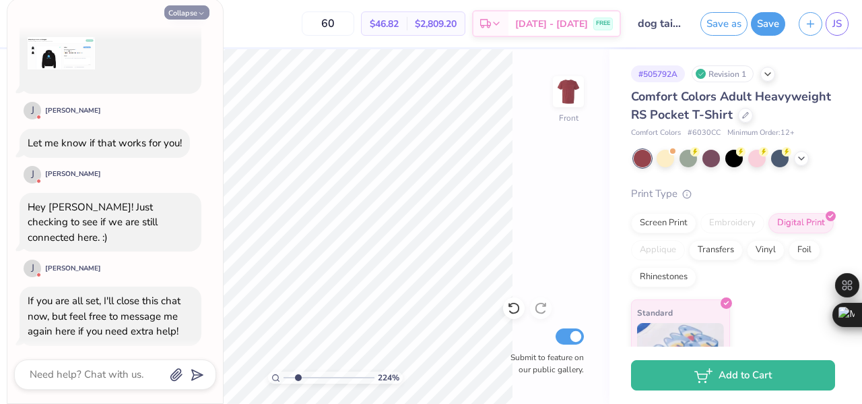
click at [189, 14] on button "Collapse" at bounding box center [186, 12] width 45 height 14
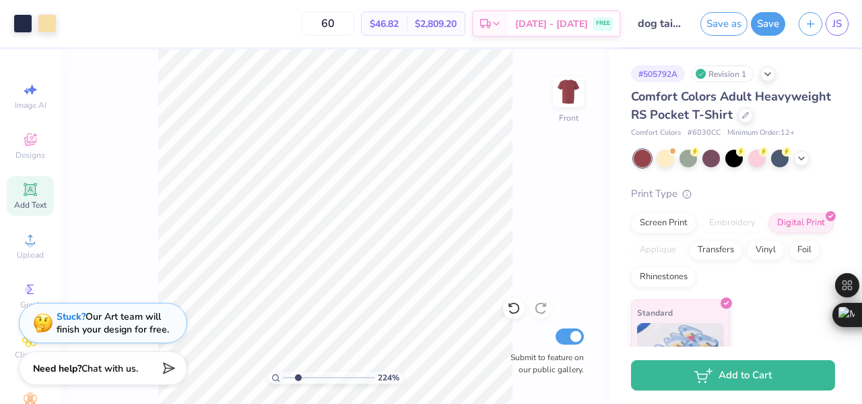
type input "2.23773329583"
type textarea "x"
type input "2.23773329583"
type textarea "x"
type input "2.23773329583"
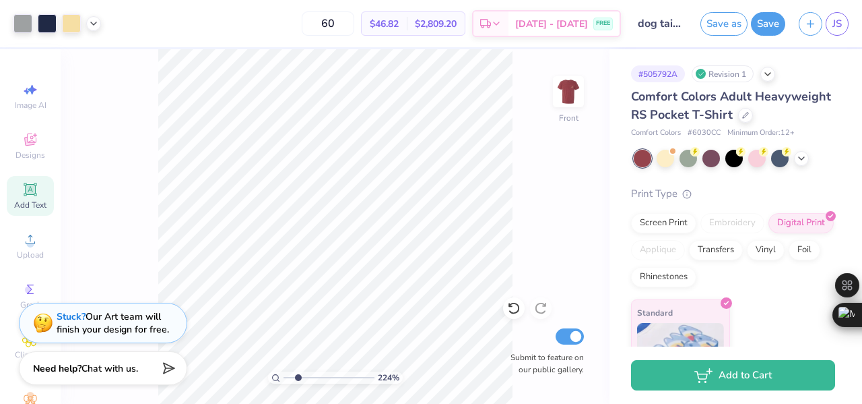
type textarea "x"
click at [757, 24] on button "Save" at bounding box center [768, 22] width 34 height 24
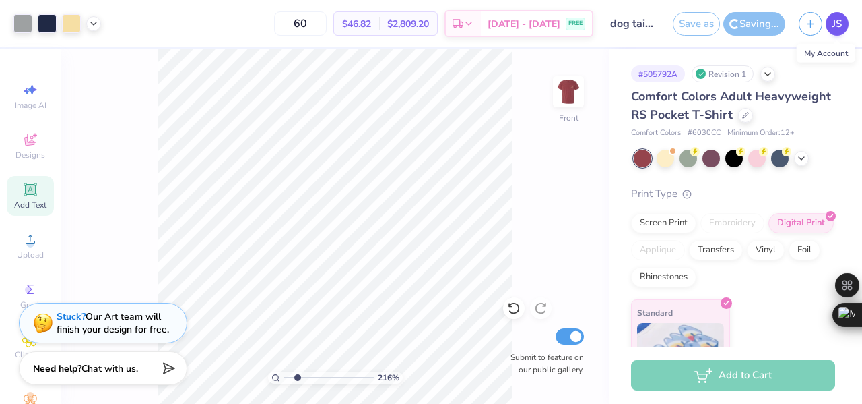
type input "2.16425845643903"
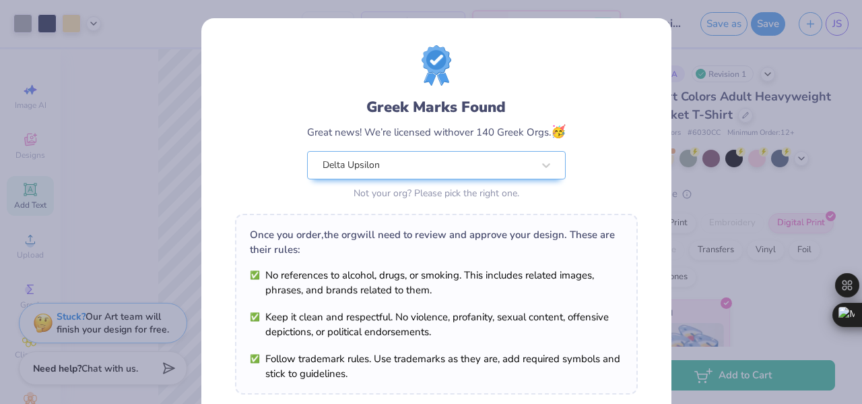
scroll to position [227, 0]
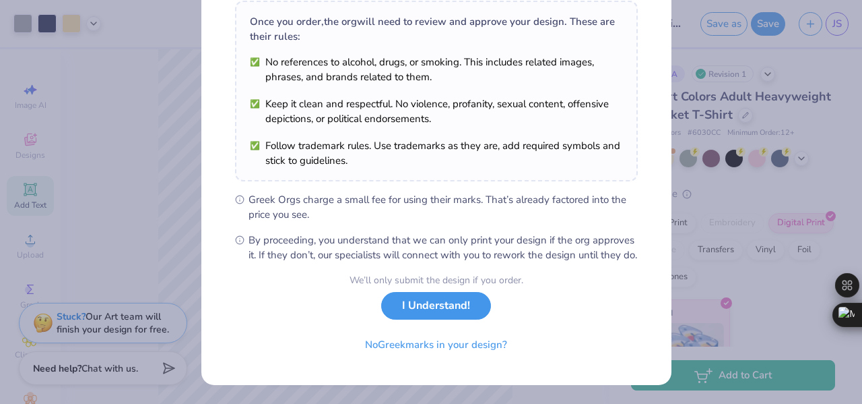
click at [451, 303] on button "I Understand!" at bounding box center [436, 306] width 110 height 28
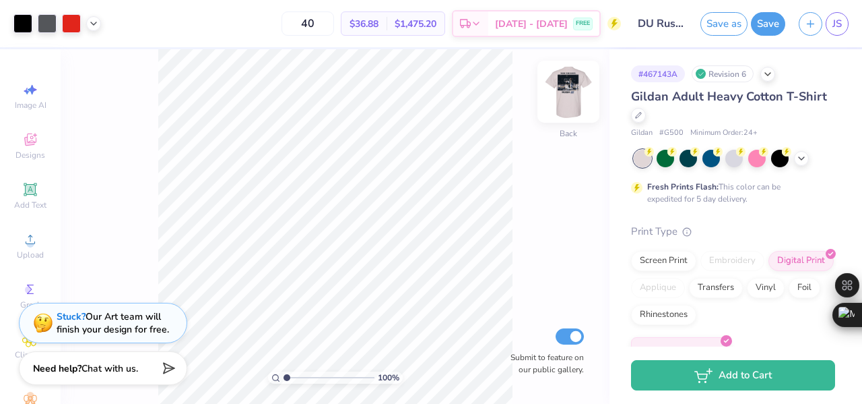
click at [563, 95] on img at bounding box center [569, 92] width 54 height 54
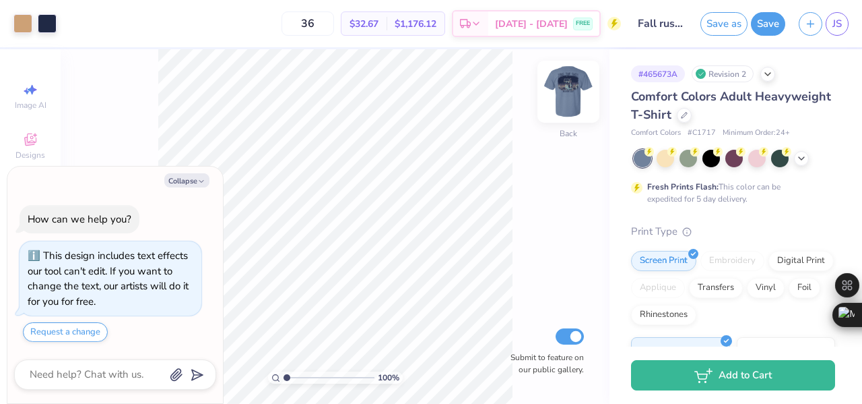
click at [580, 87] on img at bounding box center [569, 92] width 54 height 54
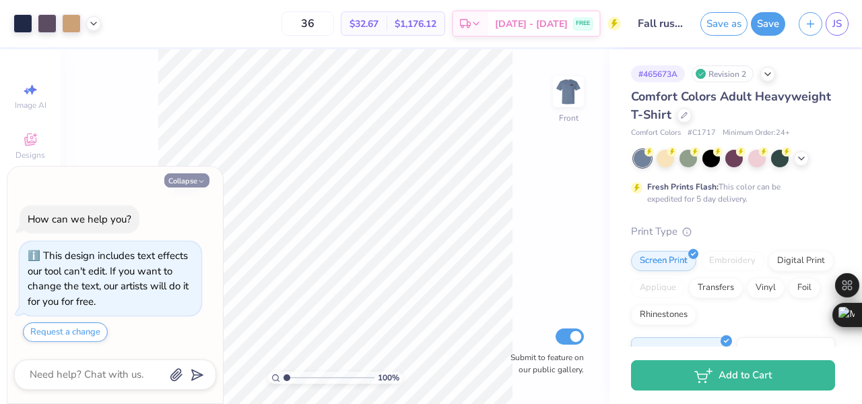
click at [200, 175] on button "Collapse" at bounding box center [186, 180] width 45 height 14
type textarea "x"
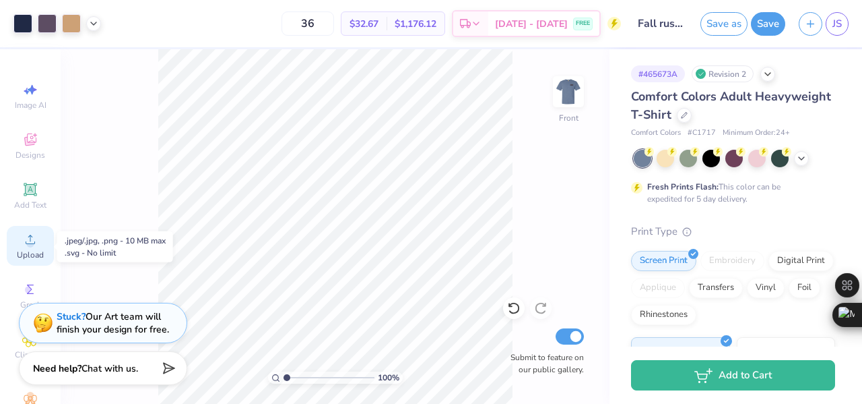
click at [26, 241] on circle at bounding box center [29, 243] width 7 height 7
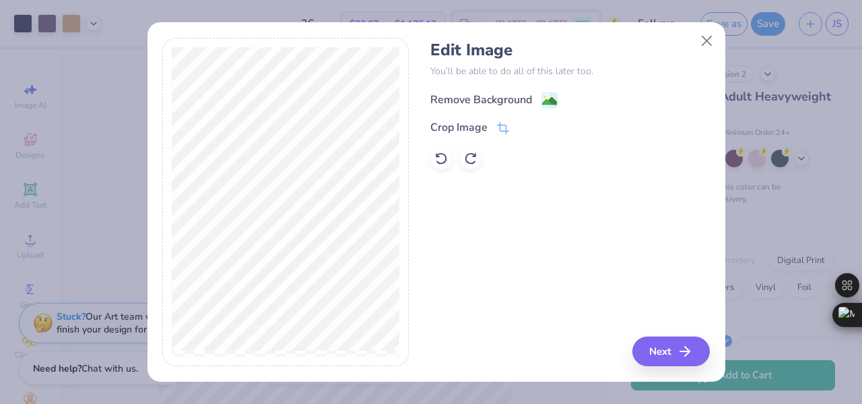
click at [477, 101] on div "Remove Background" at bounding box center [482, 100] width 102 height 16
click at [666, 346] on button "Next" at bounding box center [673, 351] width 77 height 30
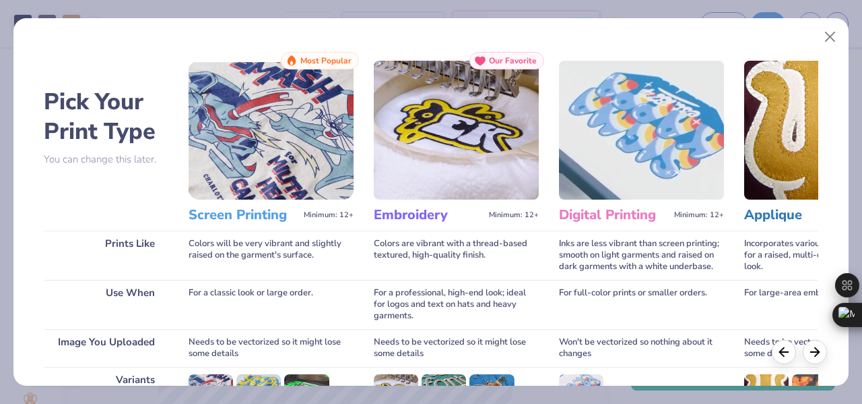
scroll to position [201, 0]
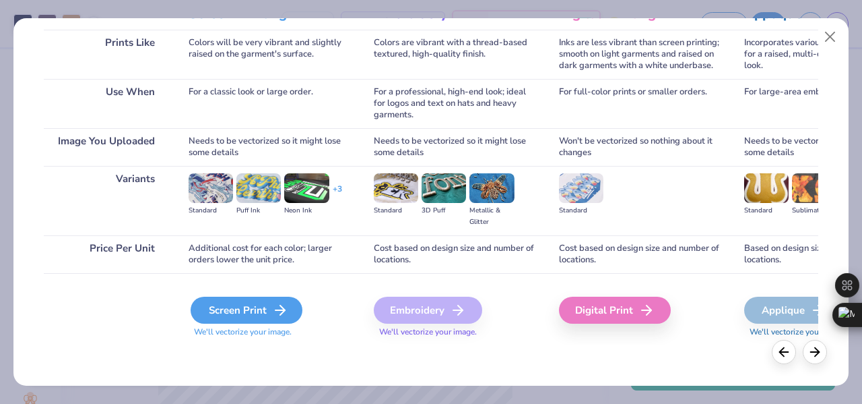
click at [230, 305] on div "Screen Print" at bounding box center [247, 309] width 112 height 27
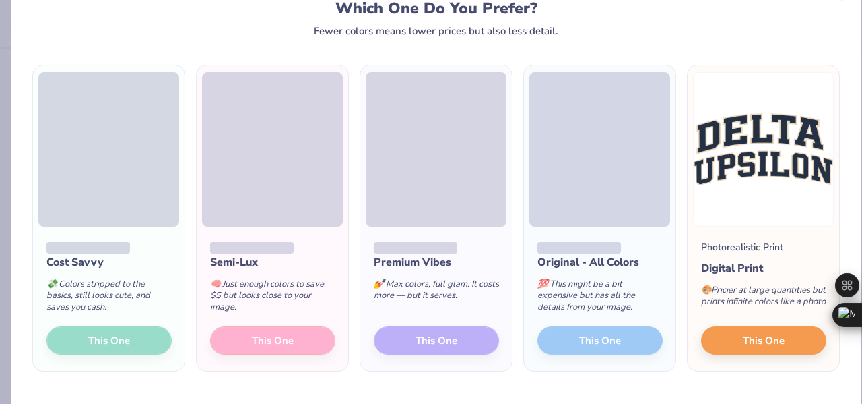
scroll to position [52, 0]
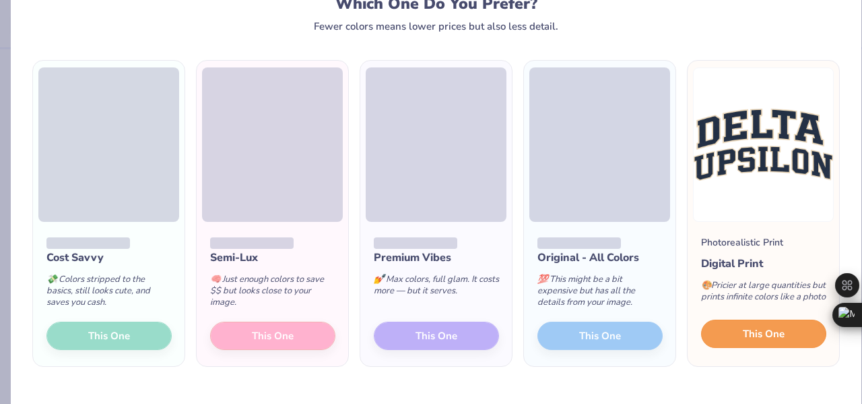
click at [759, 340] on span "This One" at bounding box center [764, 333] width 42 height 15
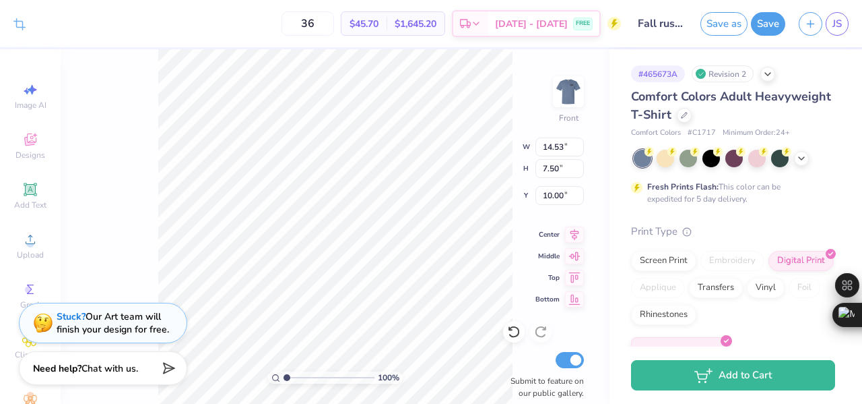
type input "7.50"
type input "3.87"
type input "1.75"
click at [133, 139] on div "100 % Front W 7.50 7.50 " H 3.87 3.87 " Y 1.75 1.75 " Center Middle Top Bottom …" at bounding box center [335, 226] width 549 height 354
